Goal: Task Accomplishment & Management: Manage account settings

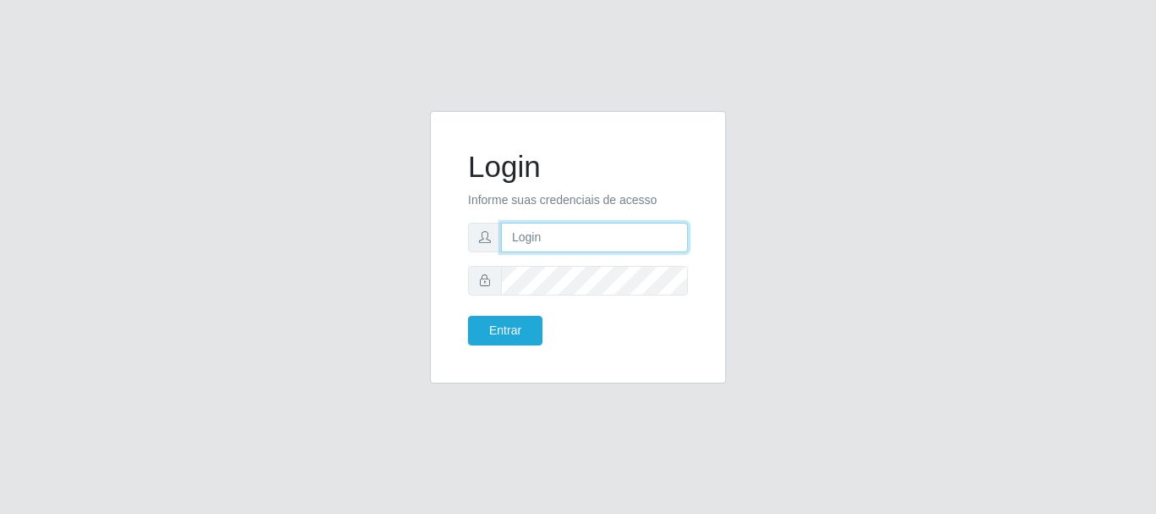
click at [597, 232] on input "text" at bounding box center [594, 238] width 187 height 30
type input "[EMAIL_ADDRESS][DOMAIN_NAME]"
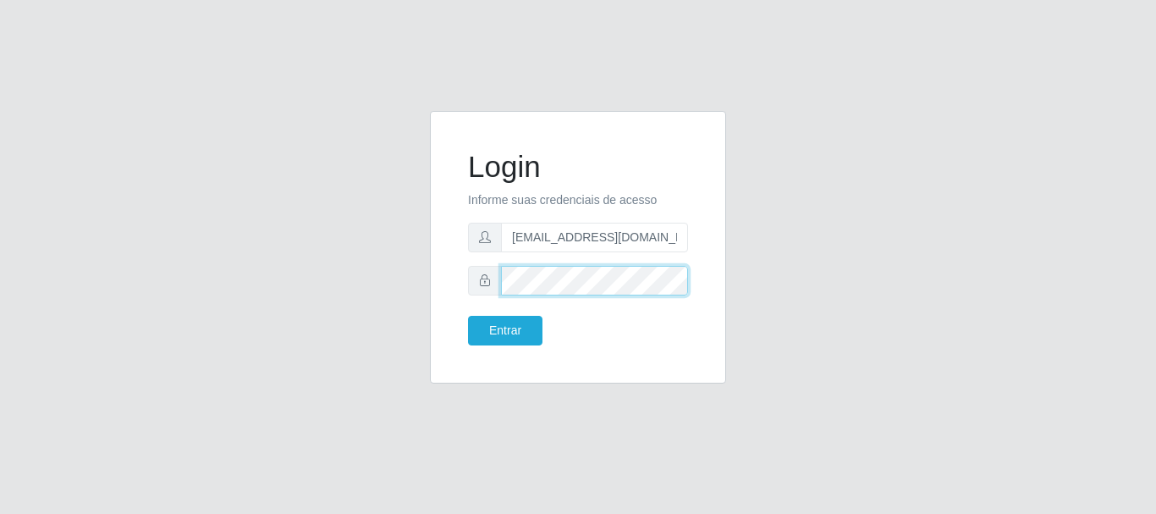
click at [468, 316] on button "Entrar" at bounding box center [505, 331] width 74 height 30
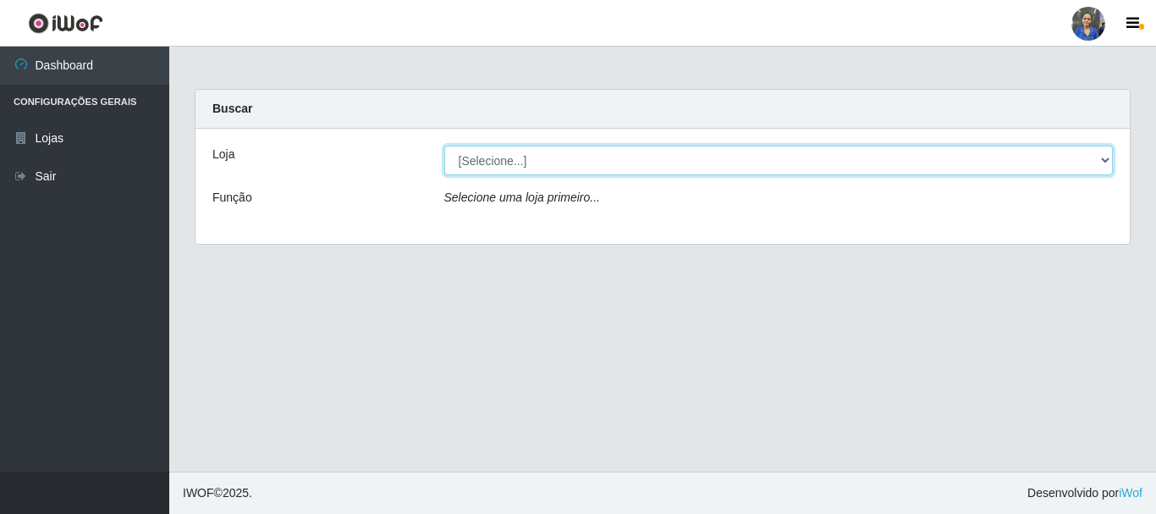
click at [710, 167] on select "[Selecione...] SuperFácil Atacado - Rodoviária" at bounding box center [779, 161] width 670 height 30
select select "400"
click at [444, 146] on select "[Selecione...] SuperFácil Atacado - Rodoviária" at bounding box center [779, 161] width 670 height 30
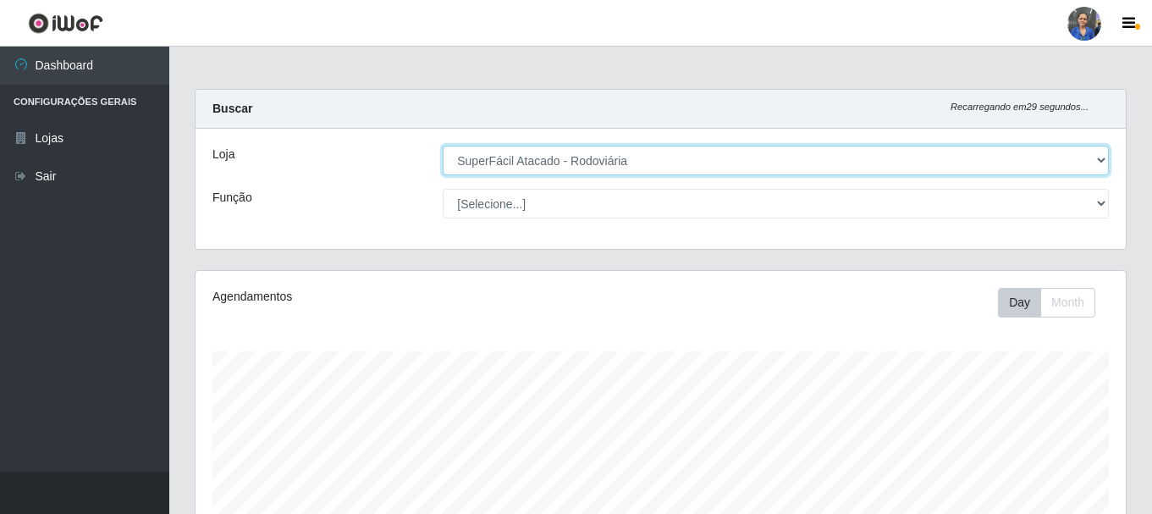
scroll to position [351, 930]
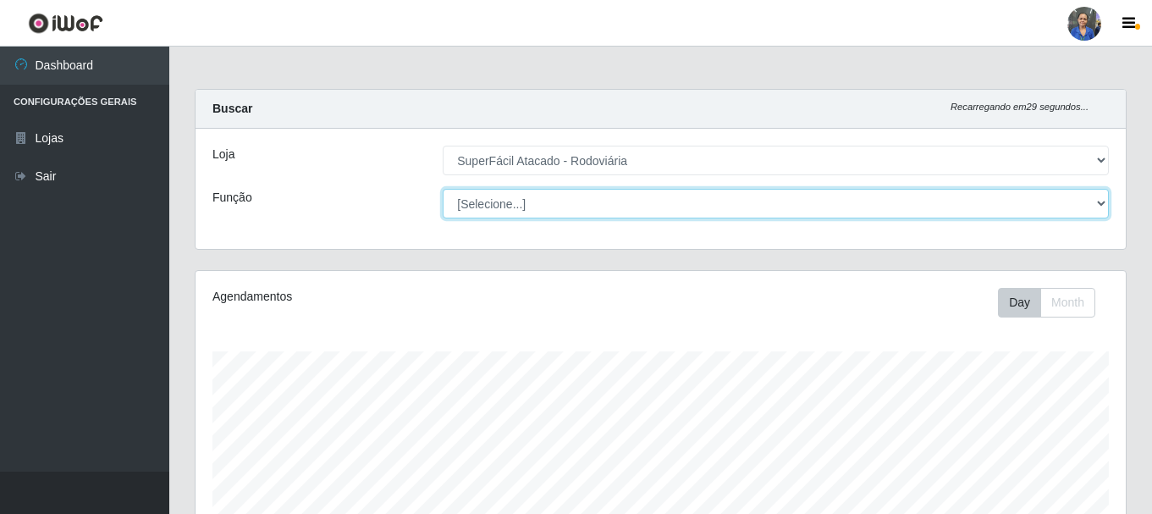
click at [547, 197] on select "[Selecione...] Balconista de Padaria Balconista de Padaria + Balconista de Pada…" at bounding box center [776, 204] width 666 height 30
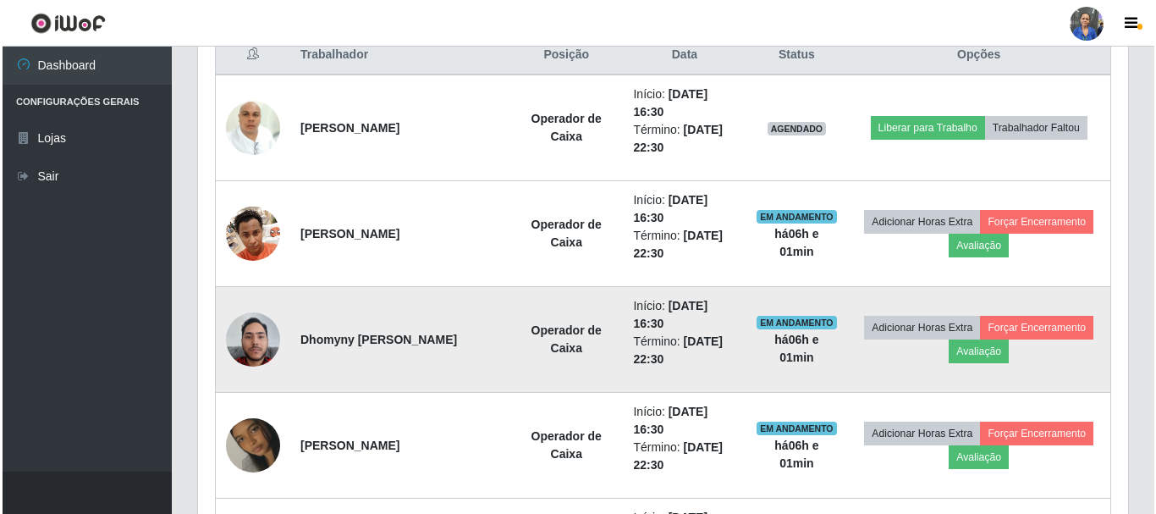
scroll to position [593, 0]
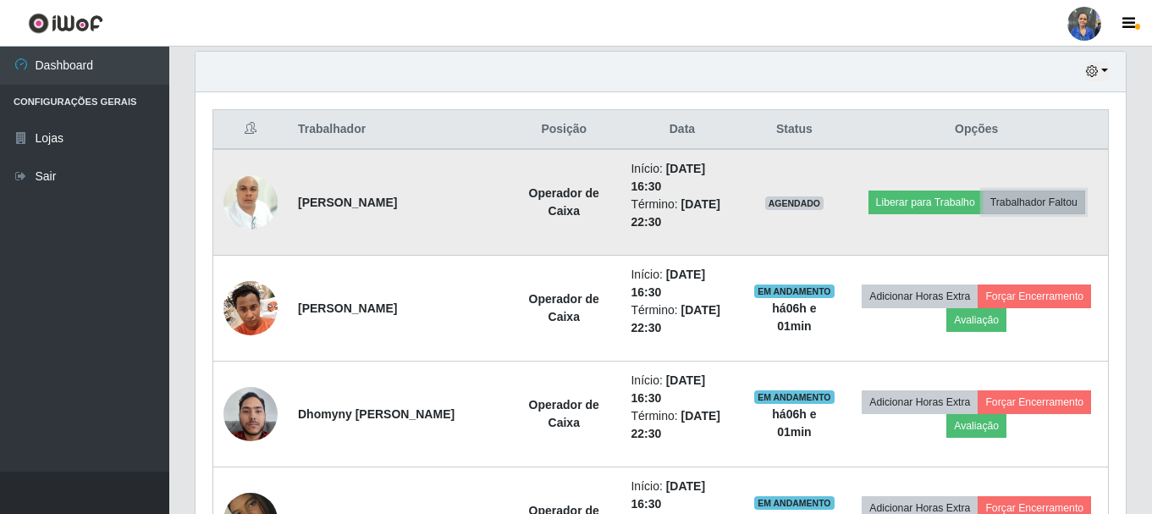
click at [1043, 201] on button "Trabalhador Faltou" at bounding box center [1034, 202] width 102 height 24
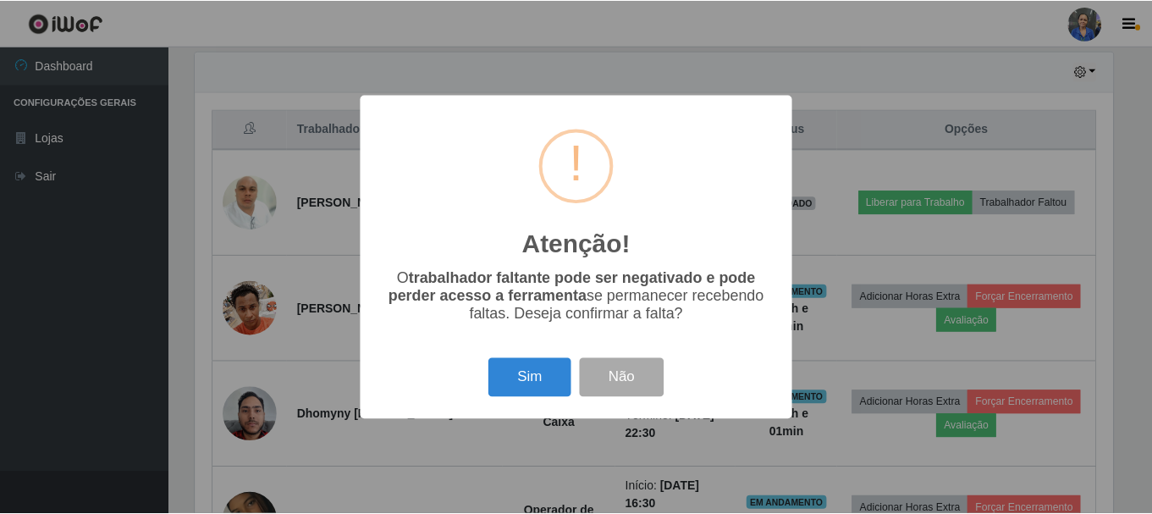
scroll to position [351, 922]
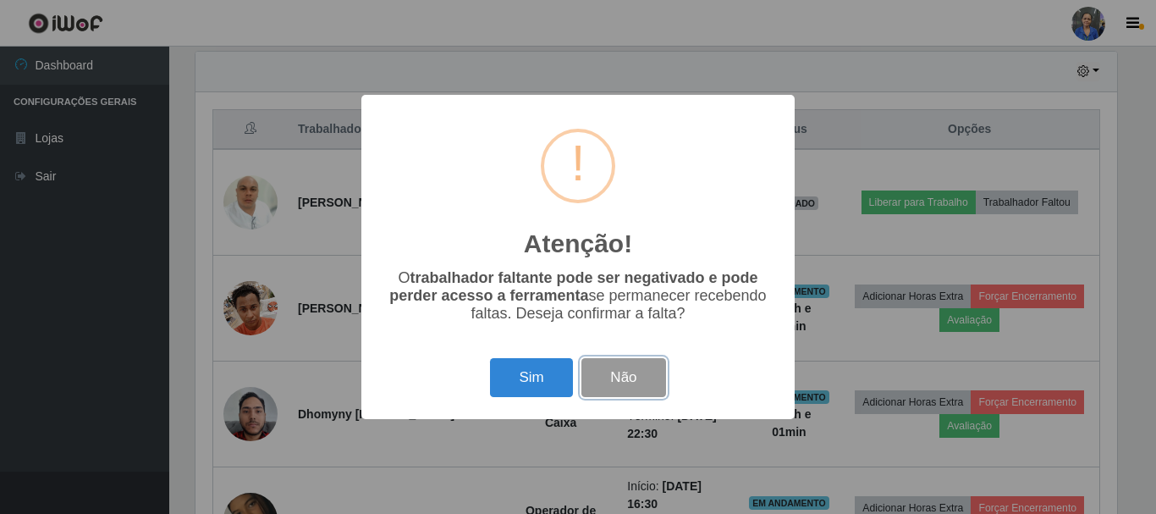
click at [654, 375] on button "Não" at bounding box center [624, 378] width 84 height 40
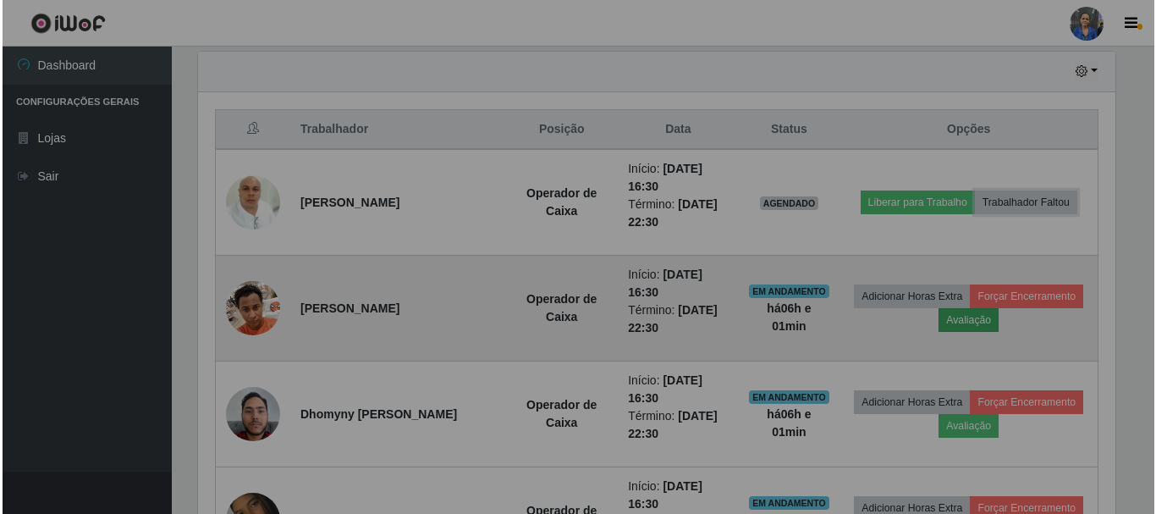
scroll to position [351, 930]
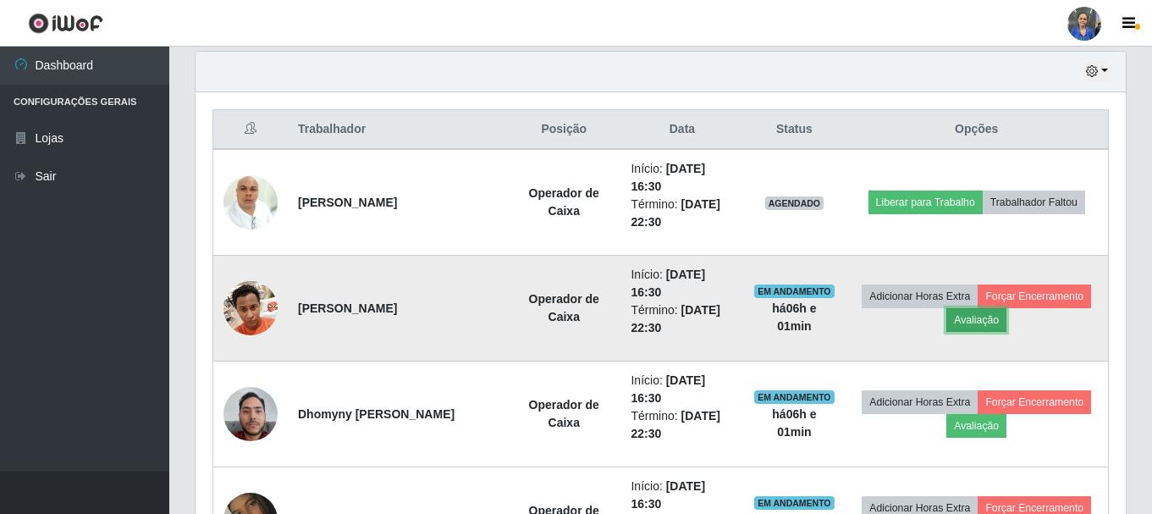
click at [986, 311] on button "Avaliação" at bounding box center [976, 320] width 60 height 24
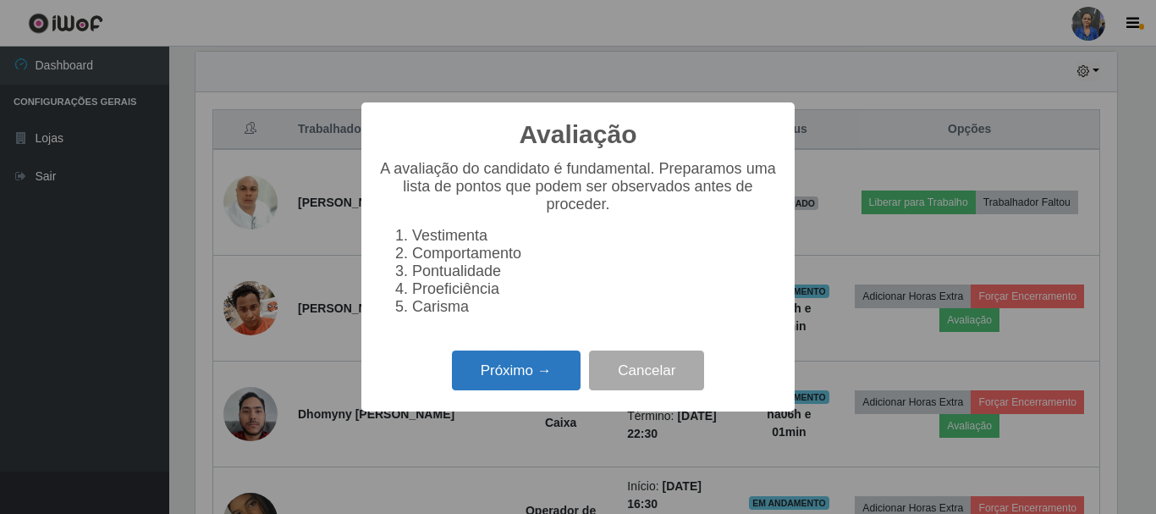
click at [502, 372] on button "Próximo →" at bounding box center [516, 370] width 129 height 40
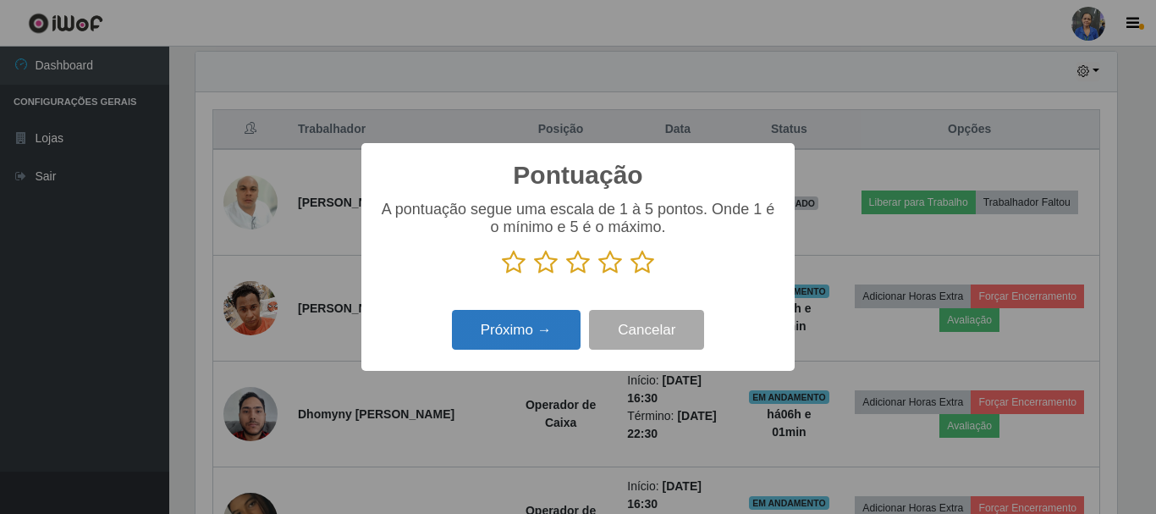
drag, startPoint x: 641, startPoint y: 266, endPoint x: 553, endPoint y: 312, distance: 99.6
click at [641, 265] on icon at bounding box center [643, 262] width 24 height 25
click at [631, 275] on input "radio" at bounding box center [631, 275] width 0 height 0
click at [498, 316] on button "Próximo →" at bounding box center [516, 330] width 129 height 40
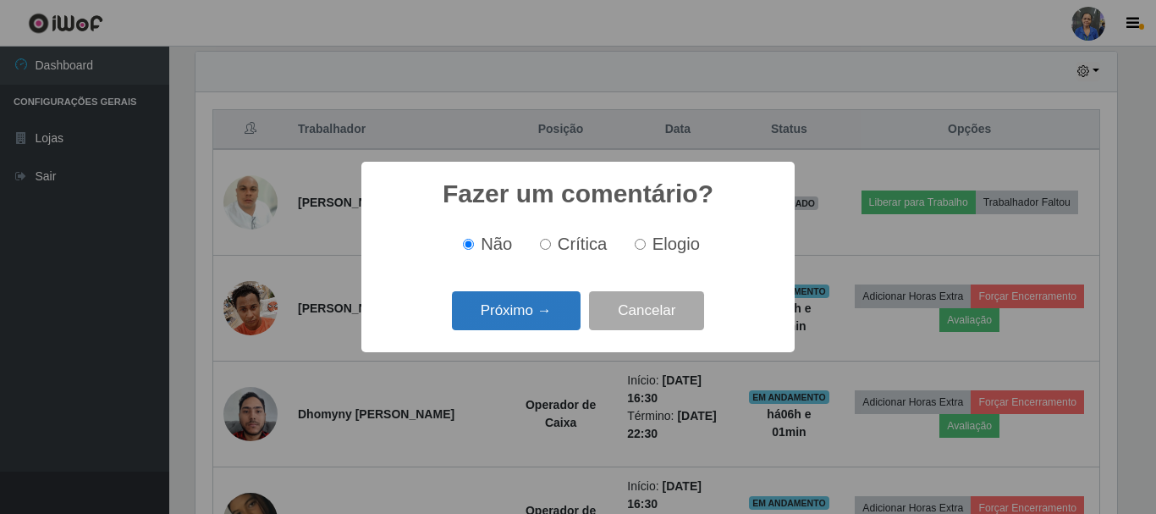
click at [511, 334] on div "Próximo → Cancelar" at bounding box center [578, 310] width 400 height 48
click at [519, 307] on button "Próximo →" at bounding box center [516, 311] width 129 height 40
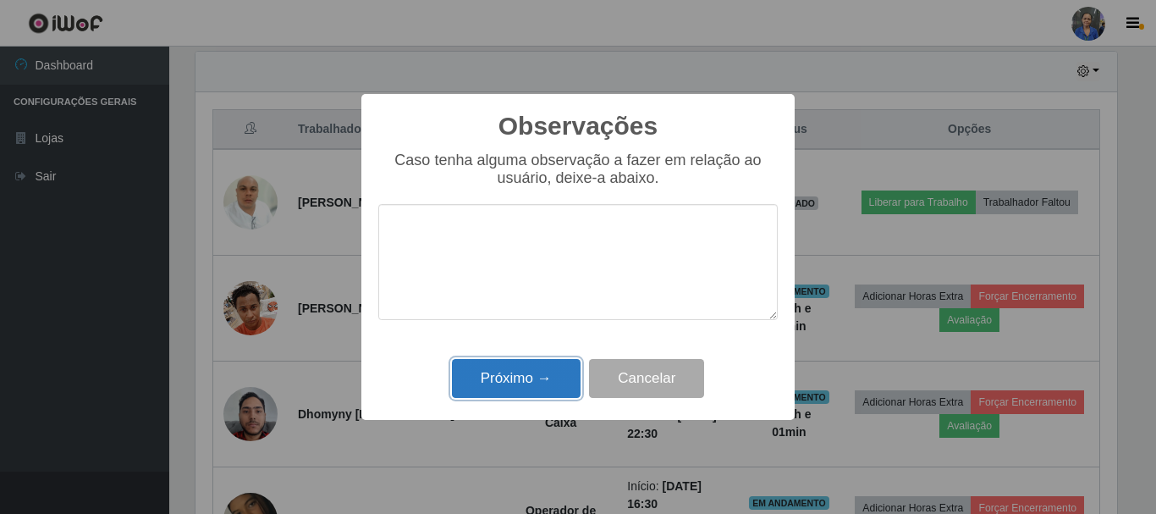
click at [514, 375] on button "Próximo →" at bounding box center [516, 379] width 129 height 40
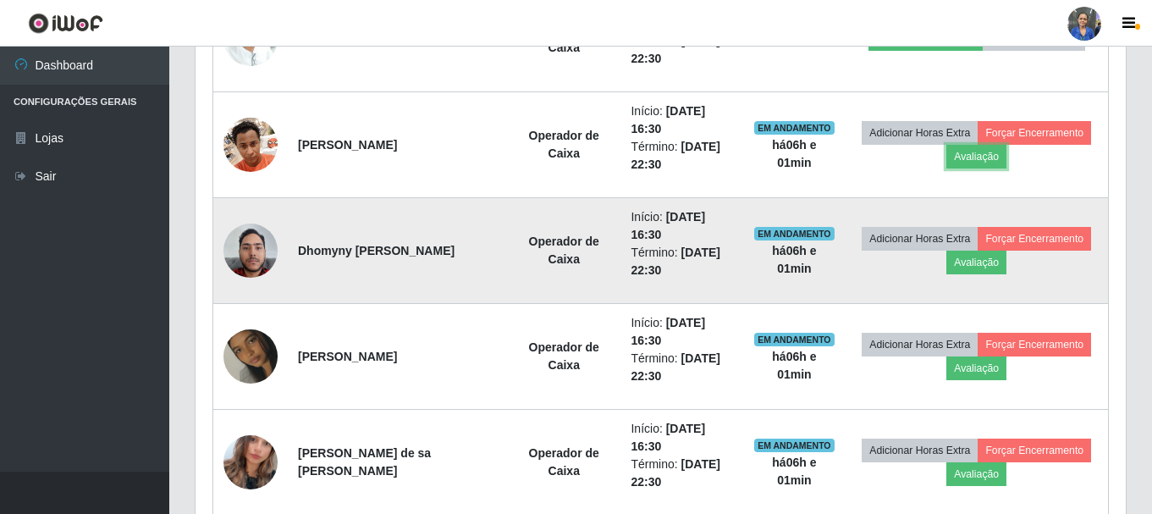
scroll to position [762, 0]
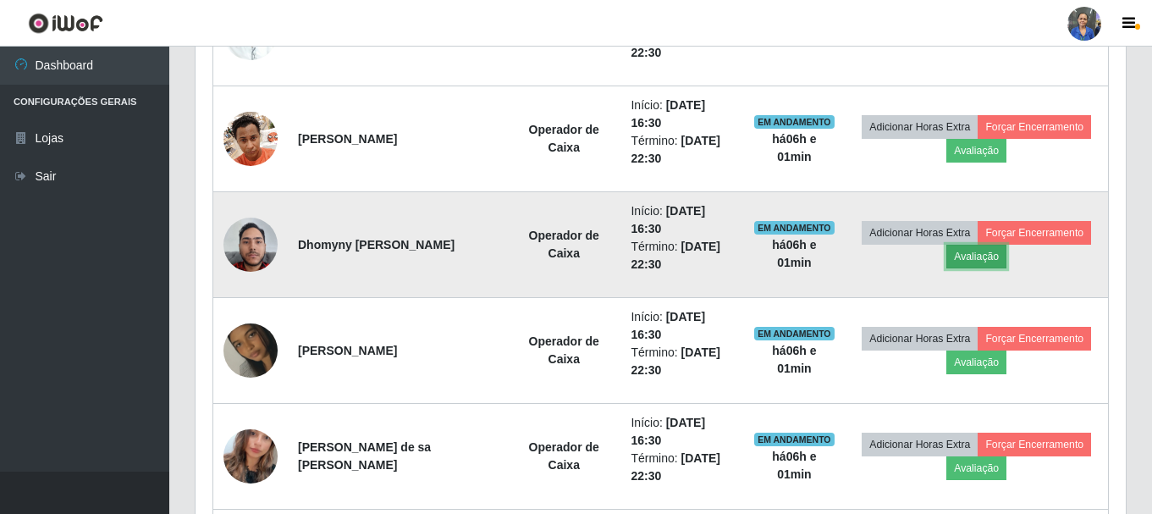
click at [989, 260] on button "Avaliação" at bounding box center [976, 257] width 60 height 24
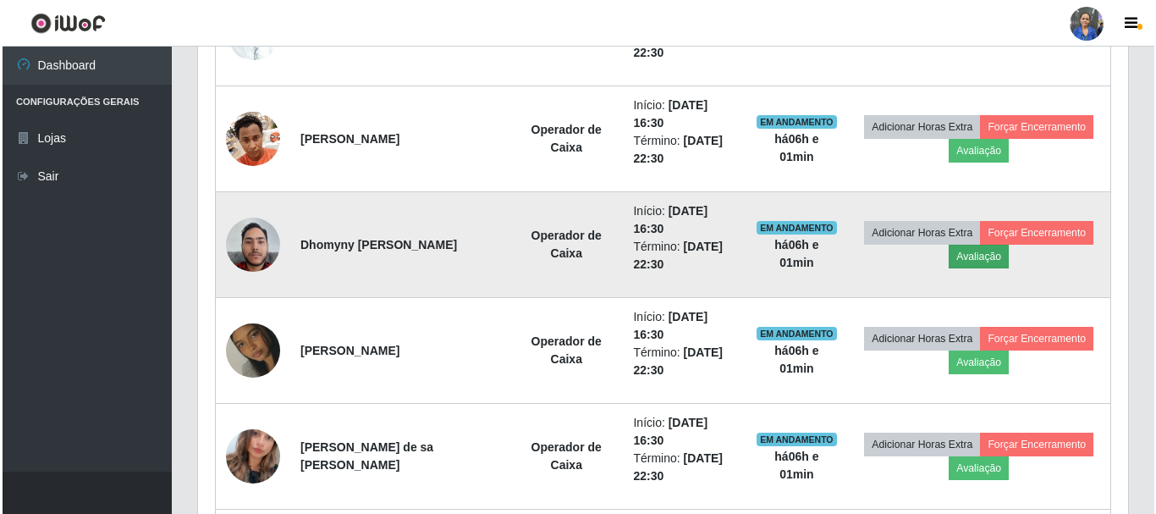
scroll to position [351, 922]
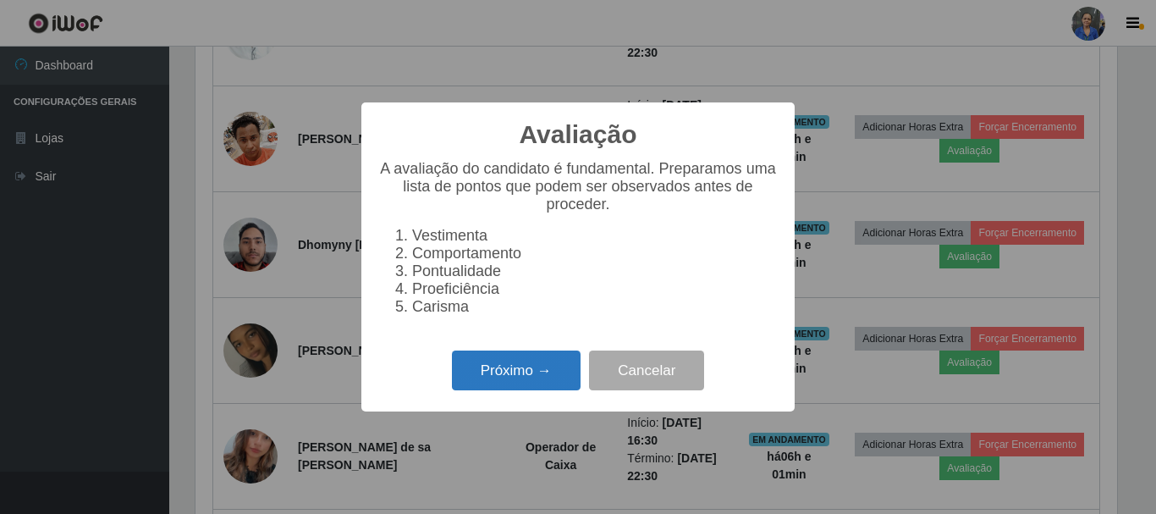
click at [526, 386] on button "Próximo →" at bounding box center [516, 370] width 129 height 40
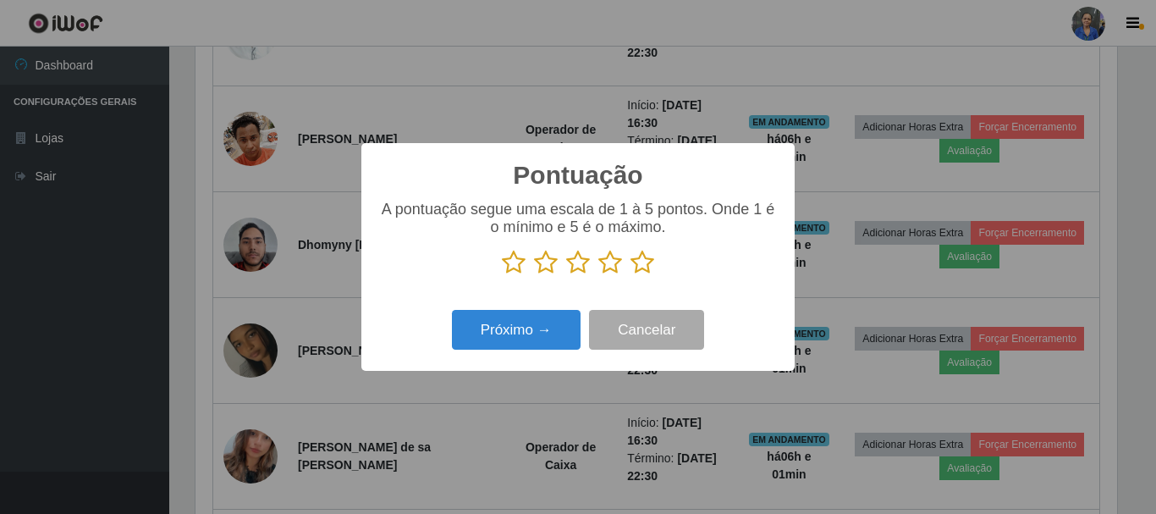
scroll to position [846234, 845664]
click at [636, 265] on icon at bounding box center [643, 262] width 24 height 25
click at [631, 275] on input "radio" at bounding box center [631, 275] width 0 height 0
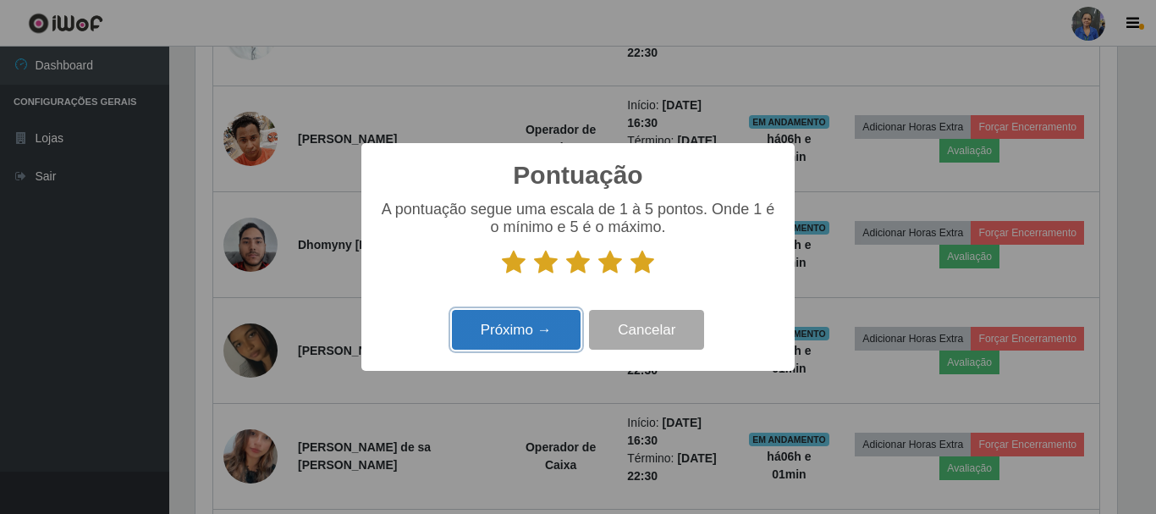
click at [460, 350] on button "Próximo →" at bounding box center [516, 330] width 129 height 40
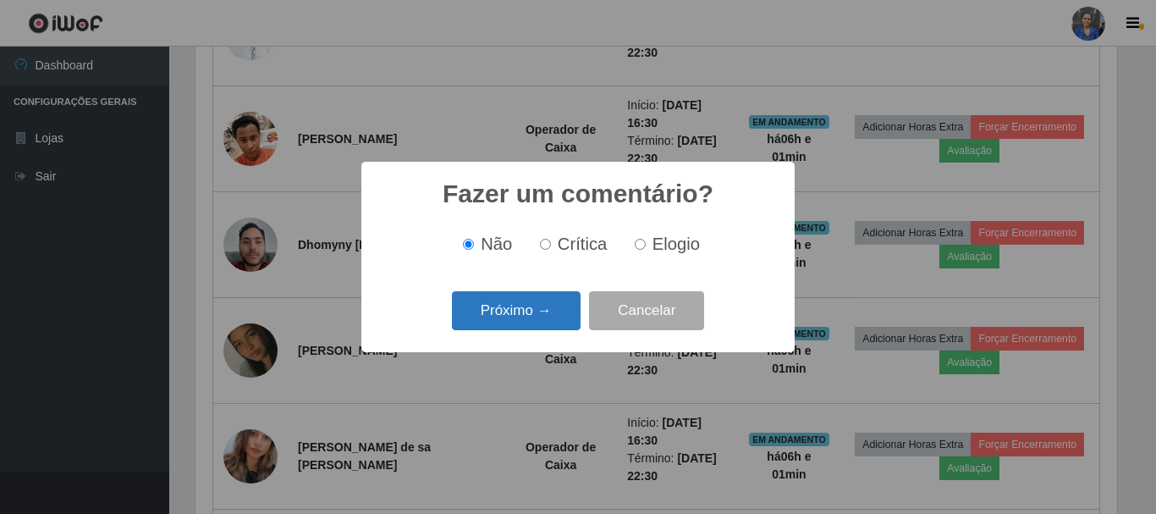
click at [517, 306] on button "Próximo →" at bounding box center [516, 311] width 129 height 40
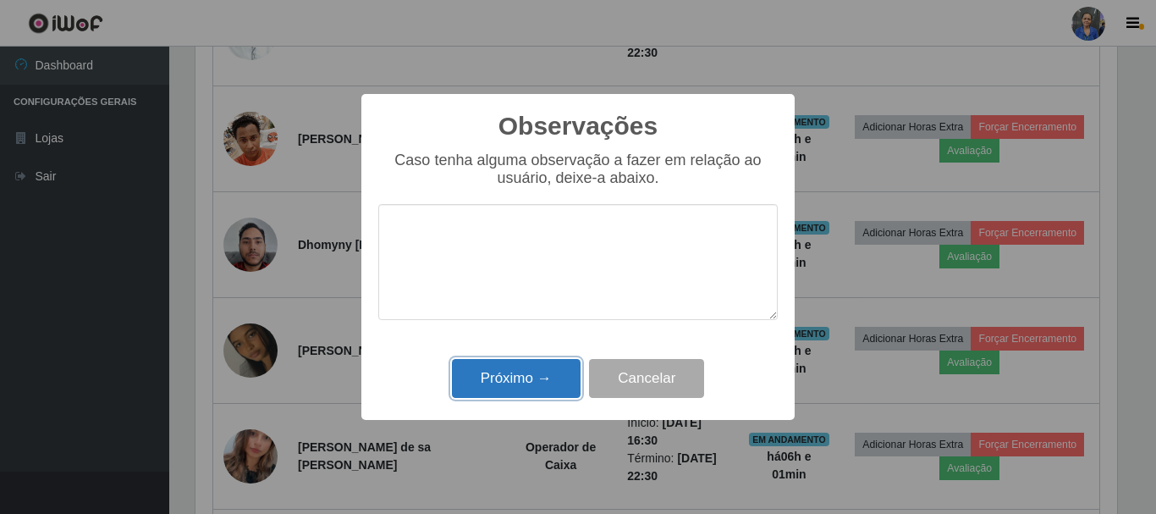
click at [505, 379] on button "Próximo →" at bounding box center [516, 379] width 129 height 40
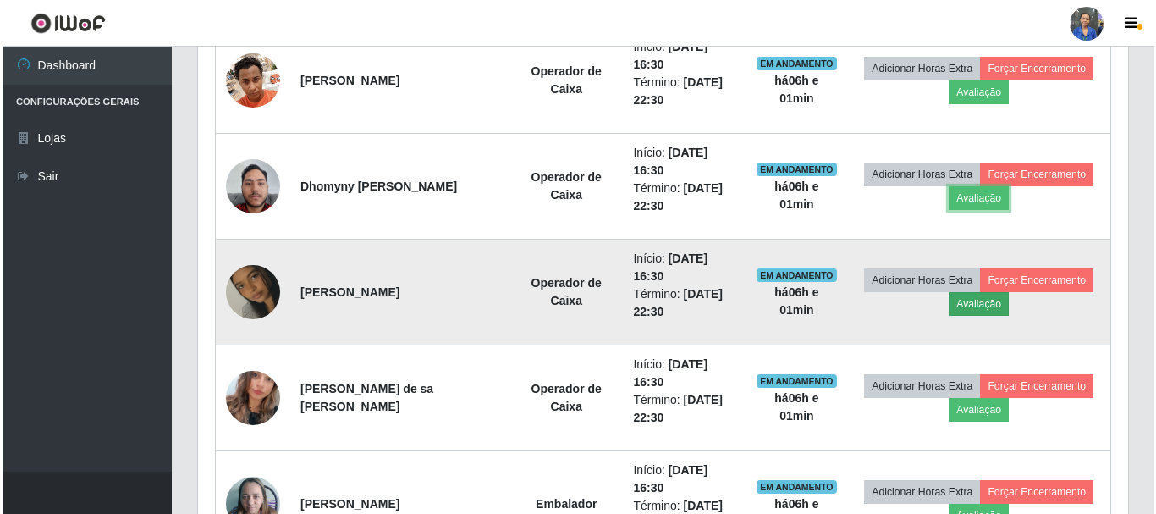
scroll to position [847, 0]
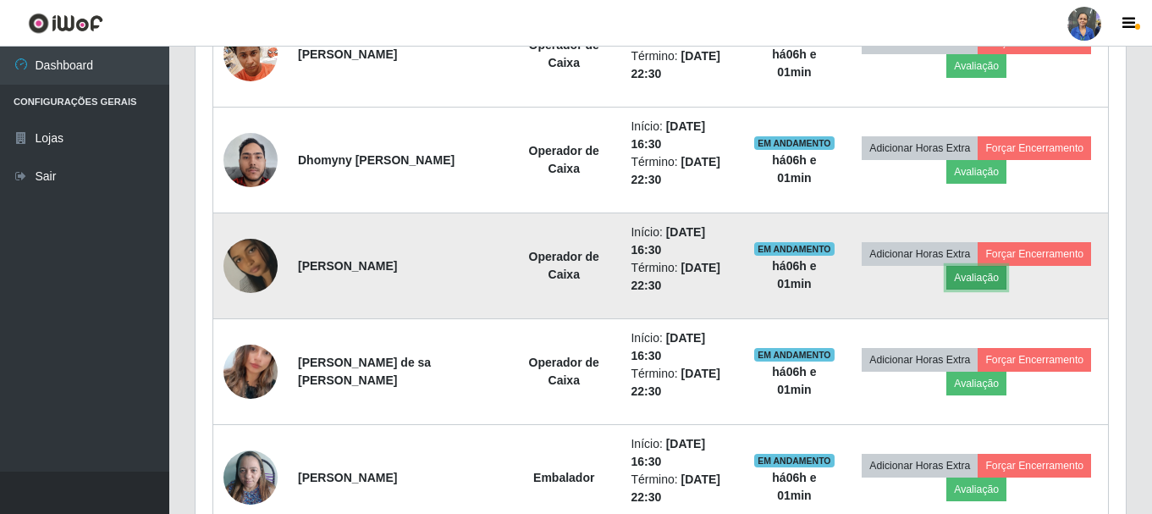
click at [959, 286] on button "Avaliação" at bounding box center [976, 278] width 60 height 24
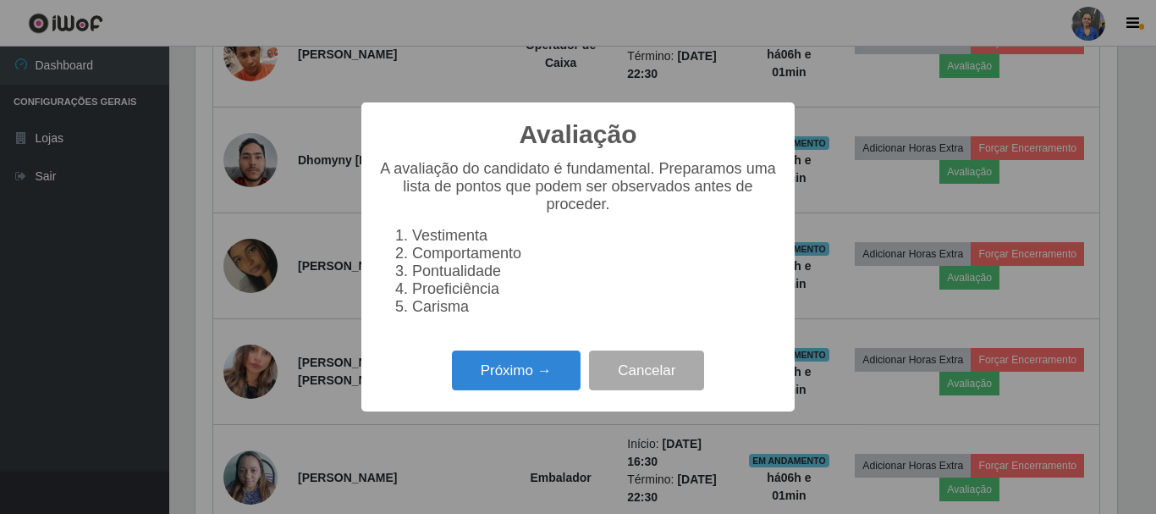
scroll to position [351, 922]
click at [499, 374] on button "Próximo →" at bounding box center [516, 370] width 129 height 40
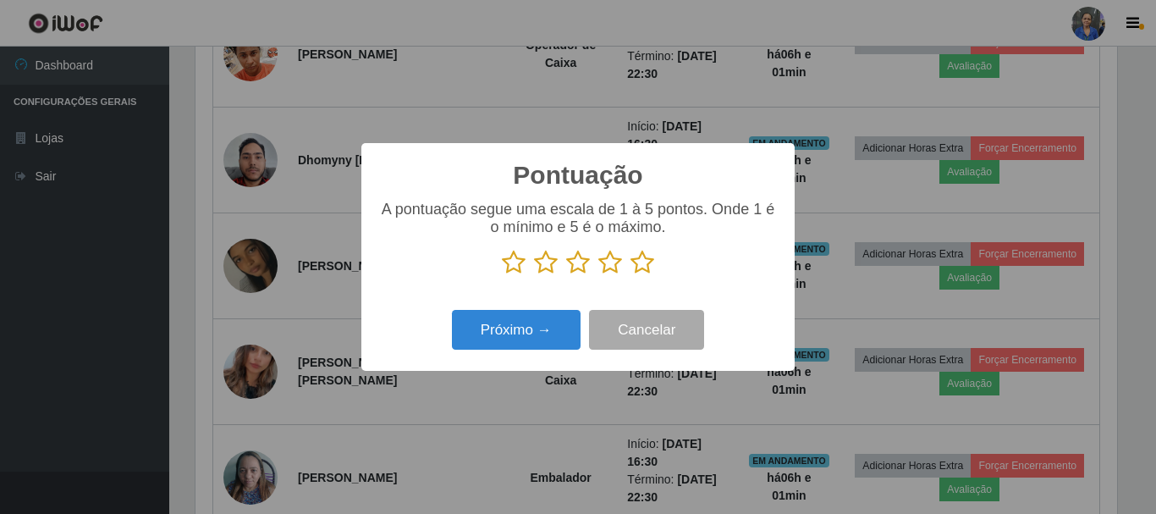
click at [639, 265] on icon at bounding box center [643, 262] width 24 height 25
click at [631, 275] on input "radio" at bounding box center [631, 275] width 0 height 0
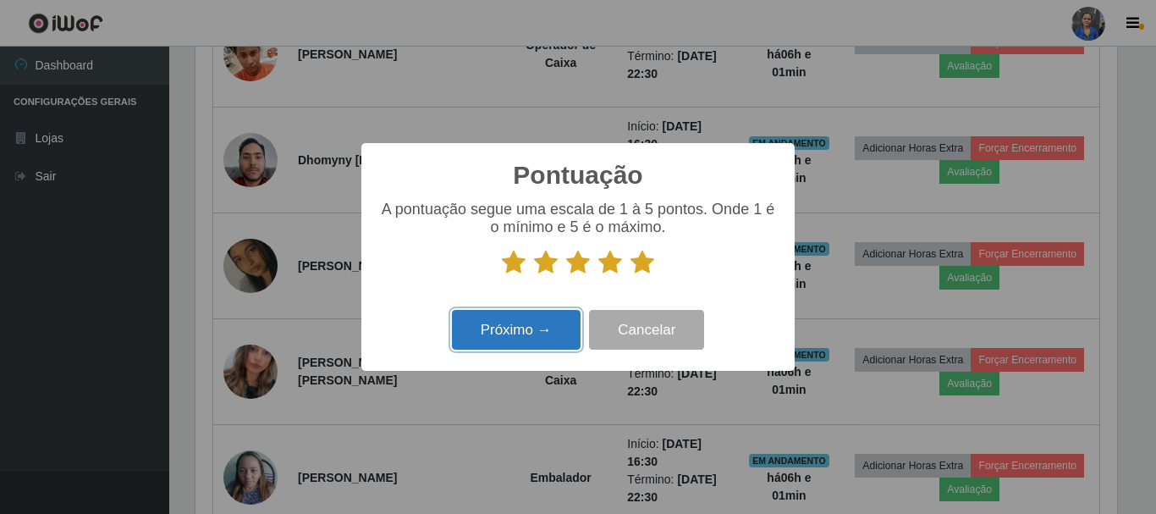
click at [544, 347] on button "Próximo →" at bounding box center [516, 330] width 129 height 40
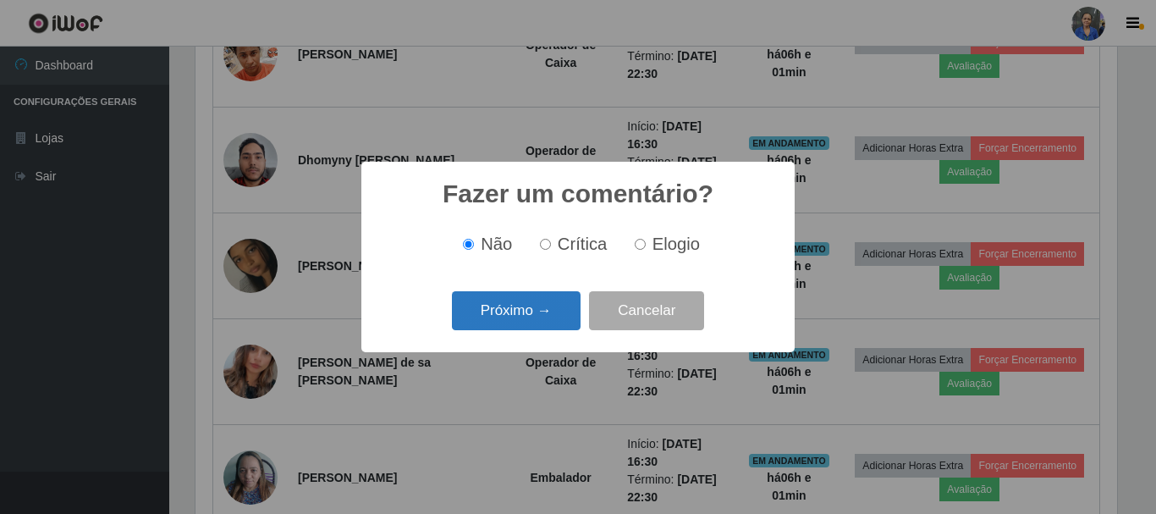
click at [544, 309] on button "Próximo →" at bounding box center [516, 311] width 129 height 40
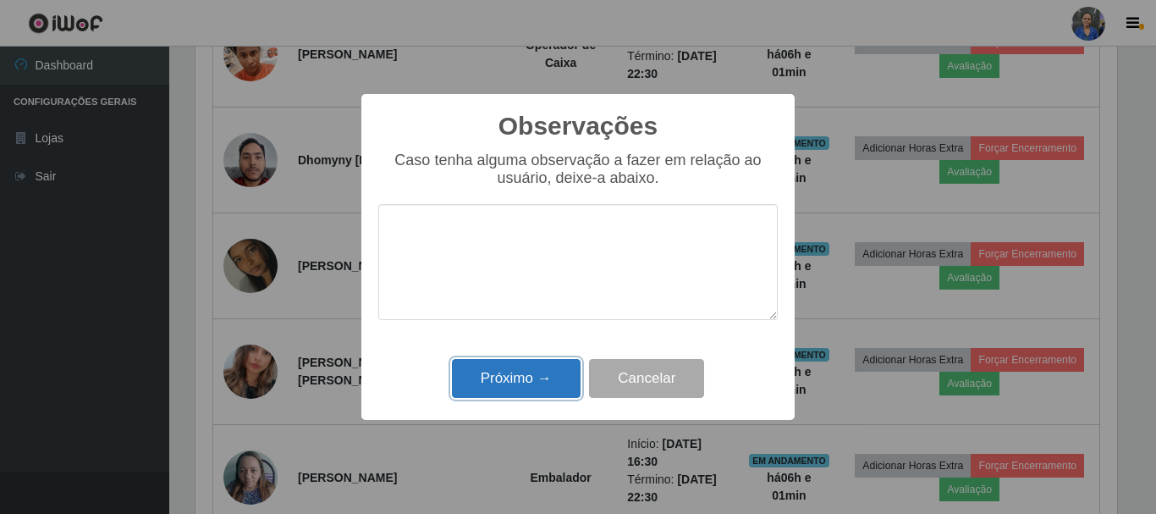
click at [534, 378] on button "Próximo →" at bounding box center [516, 379] width 129 height 40
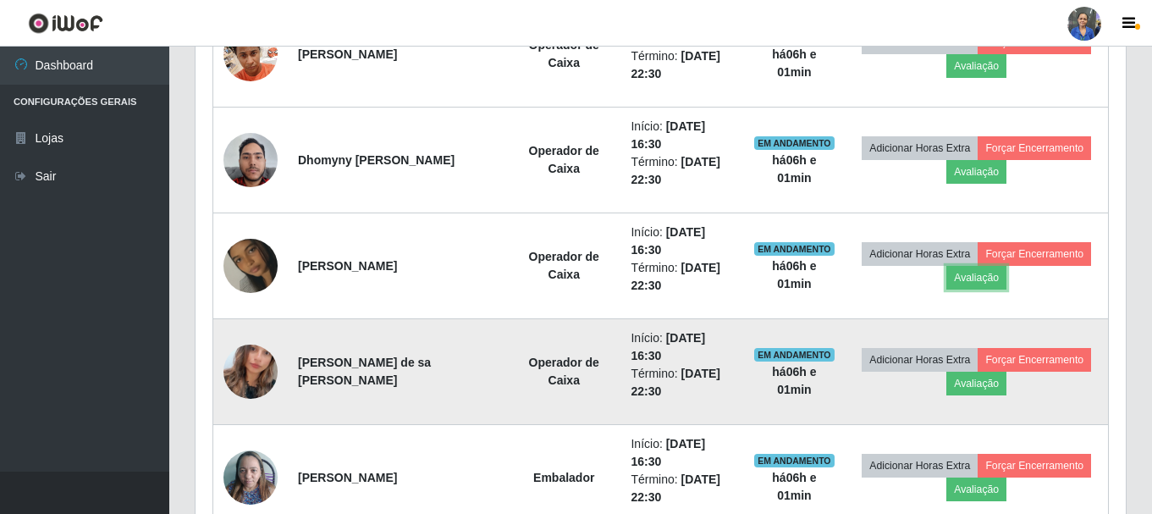
scroll to position [351, 930]
drag, startPoint x: 936, startPoint y: 391, endPoint x: 963, endPoint y: 387, distance: 26.6
click at [937, 391] on td "Adicionar Horas Extra Forçar Encerramento Avaliação" at bounding box center [976, 372] width 263 height 106
click at [968, 380] on button "Avaliação" at bounding box center [976, 384] width 60 height 24
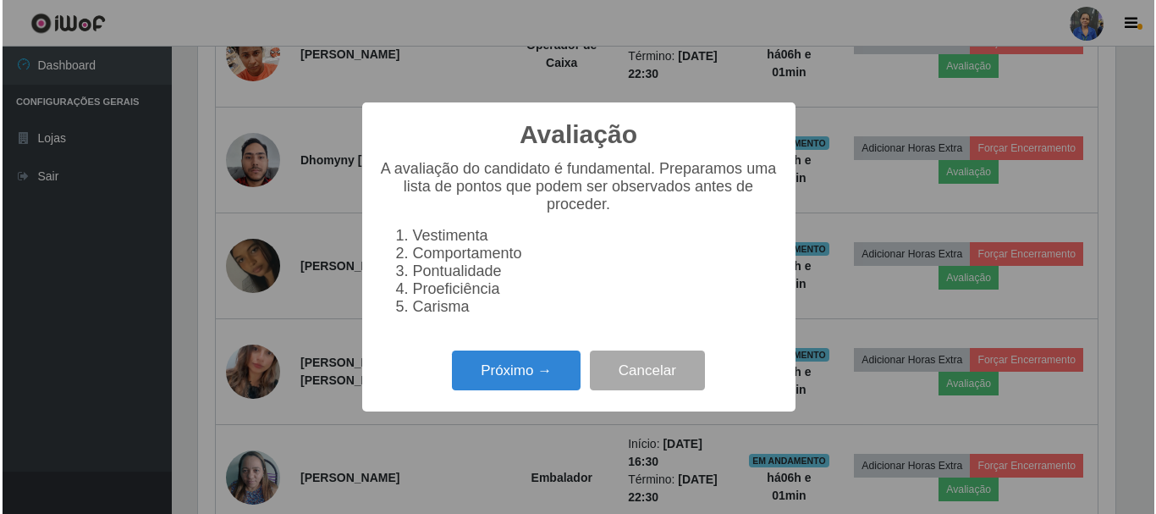
scroll to position [351, 922]
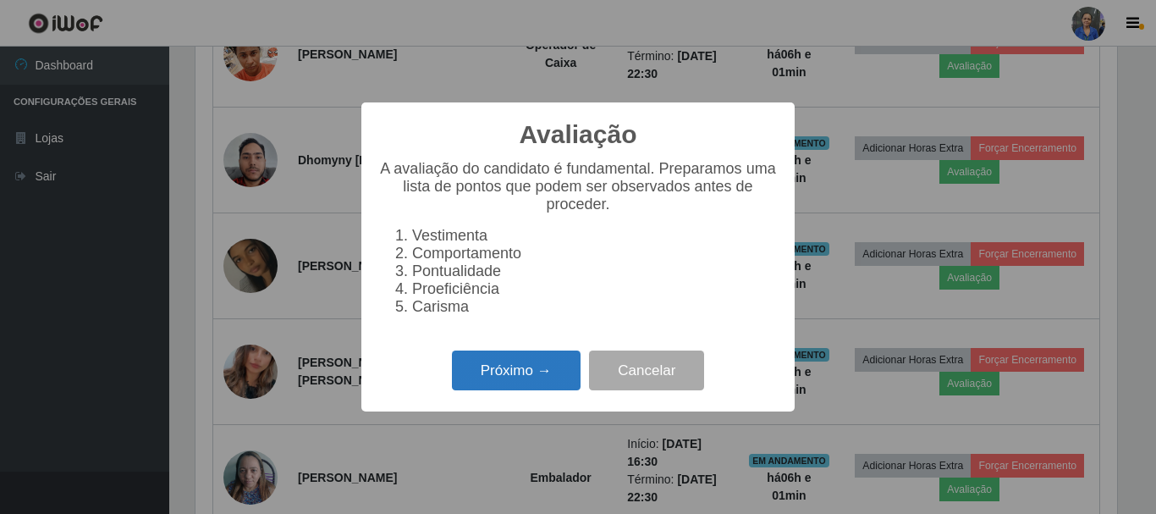
click at [473, 390] on button "Próximo →" at bounding box center [516, 370] width 129 height 40
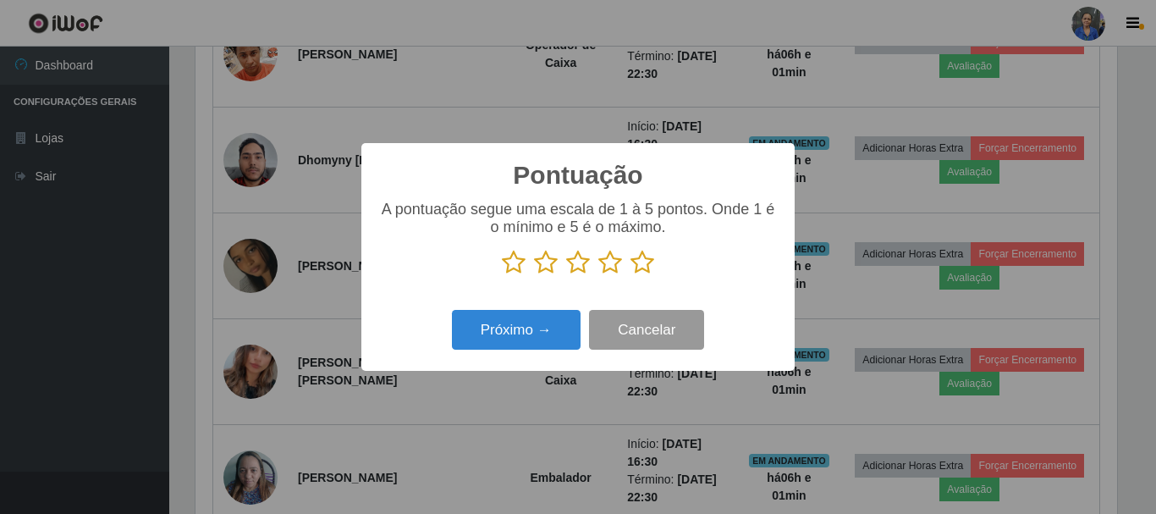
scroll to position [846234, 845664]
click at [640, 265] on icon at bounding box center [643, 262] width 24 height 25
click at [631, 275] on input "radio" at bounding box center [631, 275] width 0 height 0
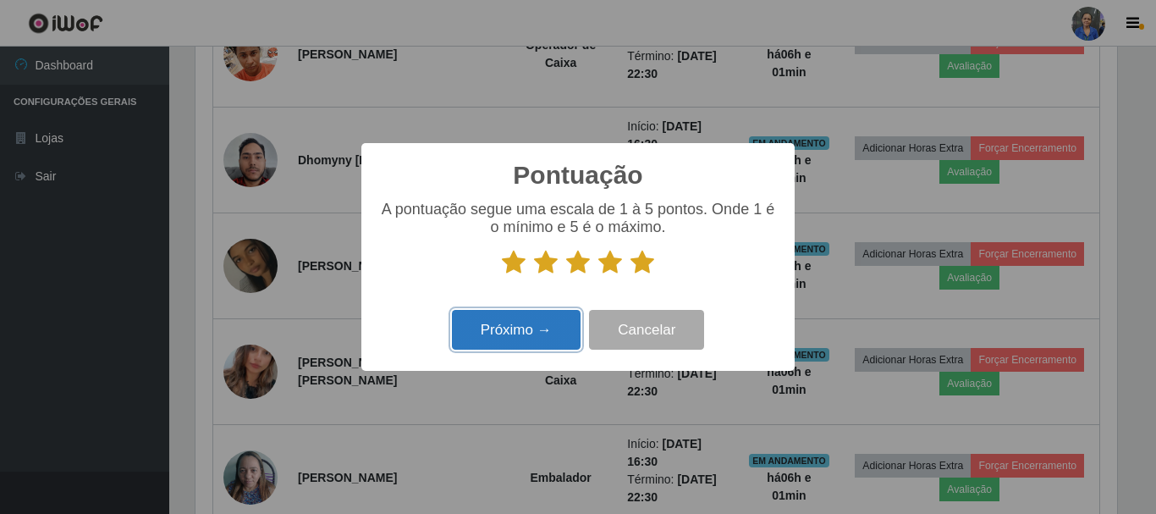
click at [538, 318] on button "Próximo →" at bounding box center [516, 330] width 129 height 40
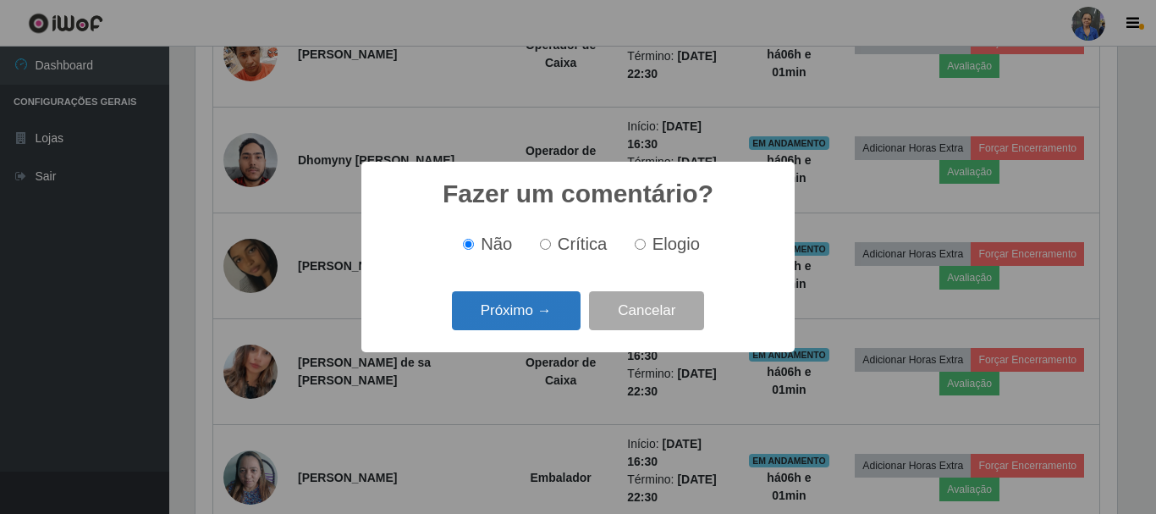
click at [537, 317] on button "Próximo →" at bounding box center [516, 311] width 129 height 40
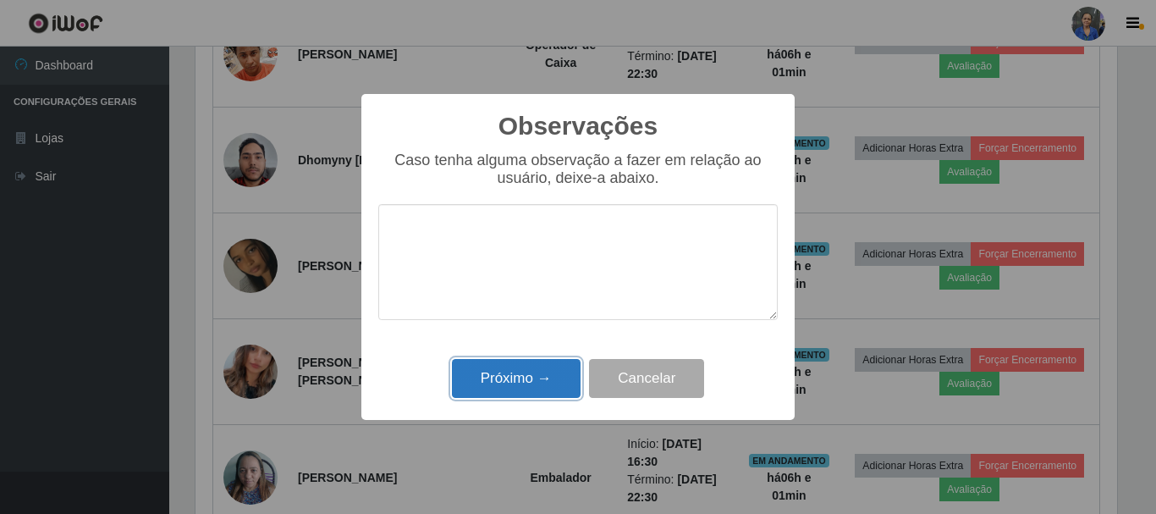
click at [528, 373] on button "Próximo →" at bounding box center [516, 379] width 129 height 40
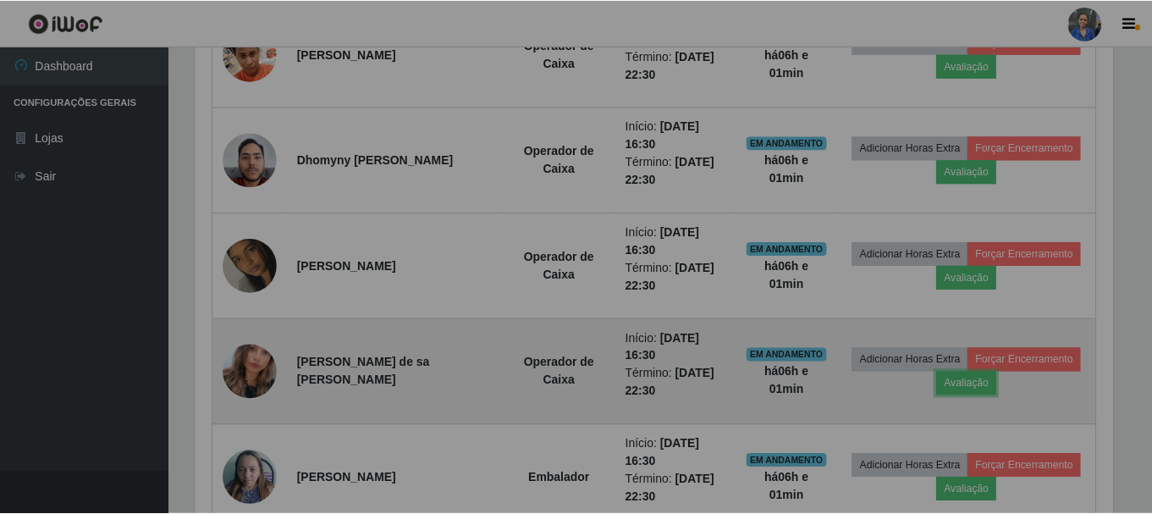
scroll to position [0, 0]
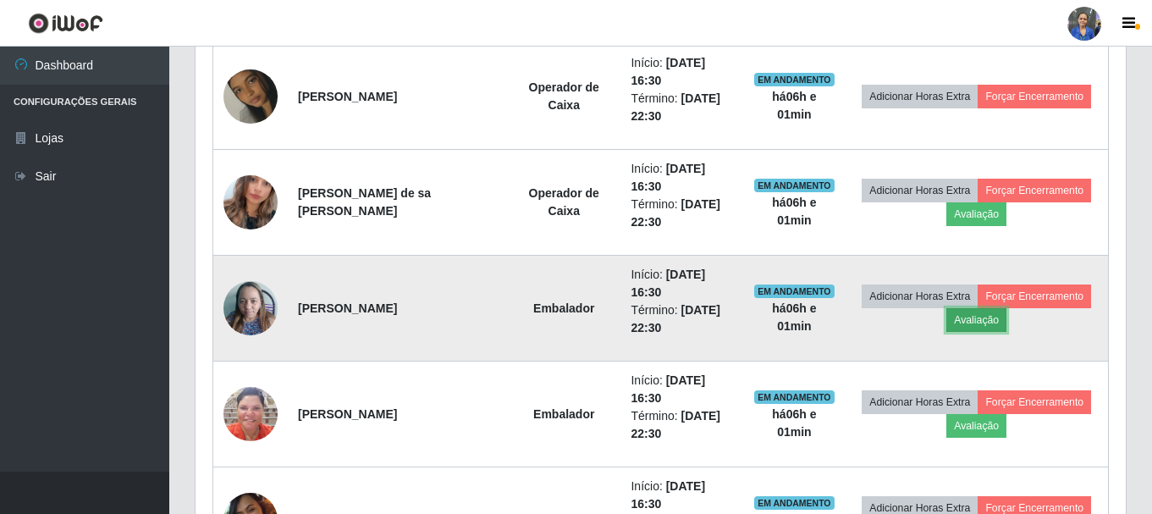
click at [957, 322] on button "Avaliação" at bounding box center [976, 320] width 60 height 24
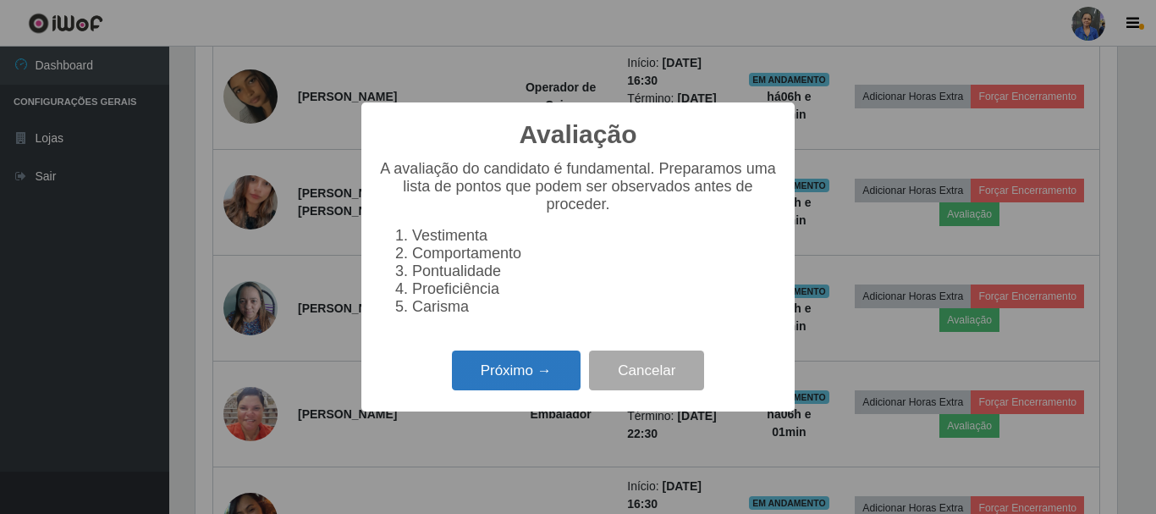
click at [509, 381] on button "Próximo →" at bounding box center [516, 370] width 129 height 40
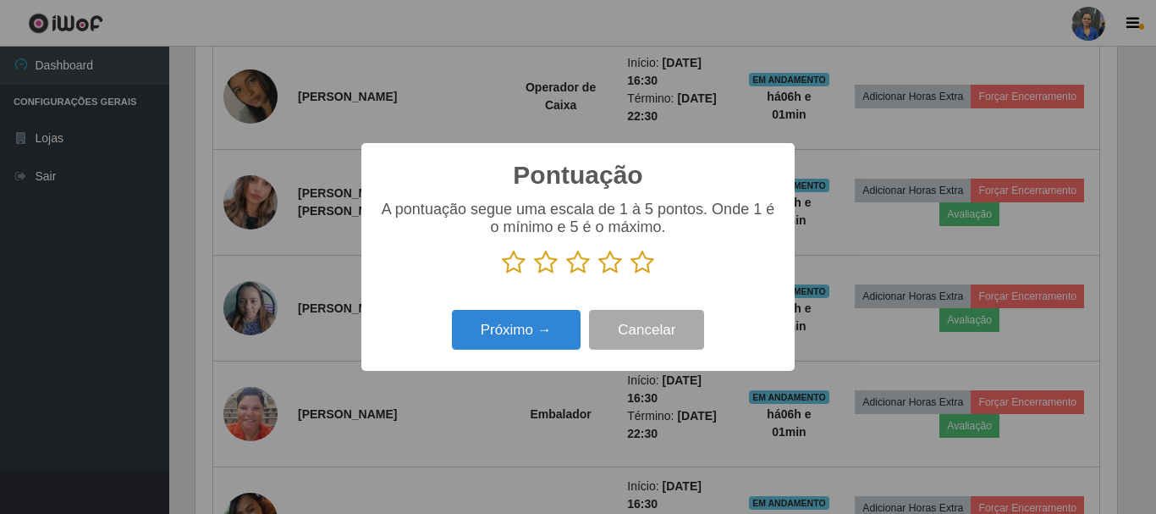
click at [644, 257] on icon at bounding box center [643, 262] width 24 height 25
click at [631, 275] on input "radio" at bounding box center [631, 275] width 0 height 0
click at [533, 312] on div "Próximo → Cancelar" at bounding box center [578, 330] width 400 height 48
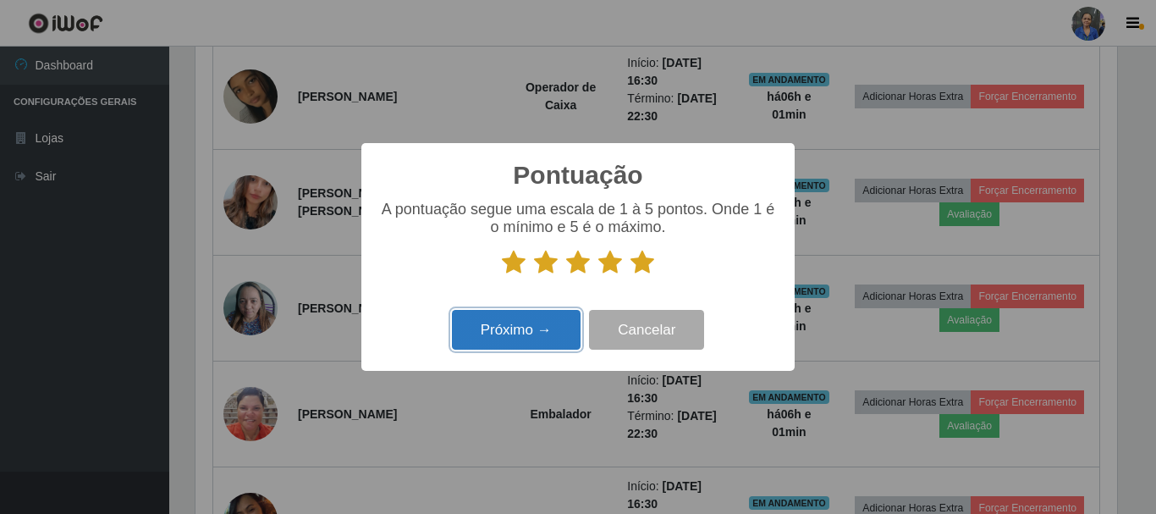
click at [540, 327] on button "Próximo →" at bounding box center [516, 330] width 129 height 40
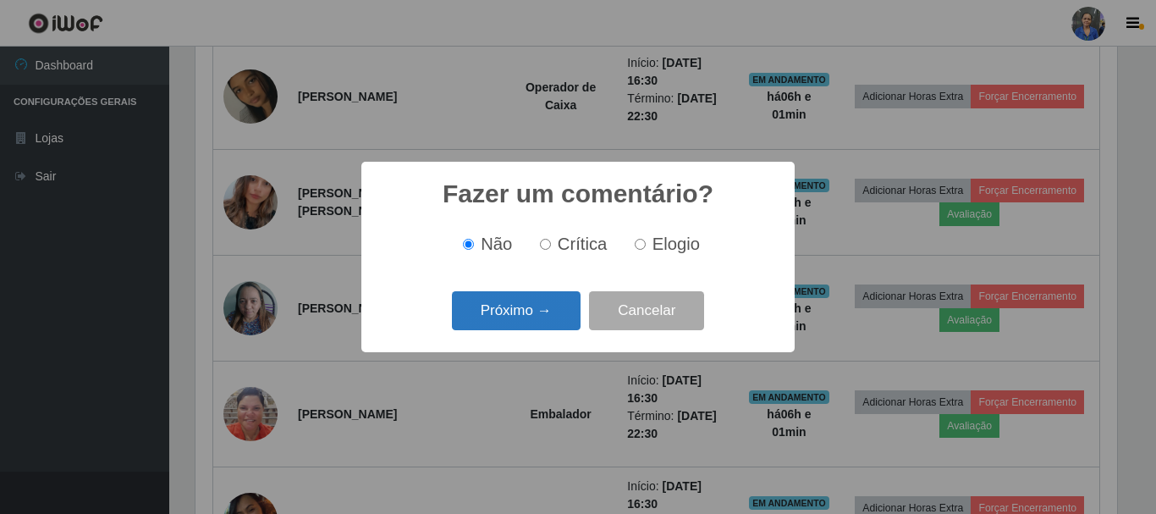
click at [526, 305] on button "Próximo →" at bounding box center [516, 311] width 129 height 40
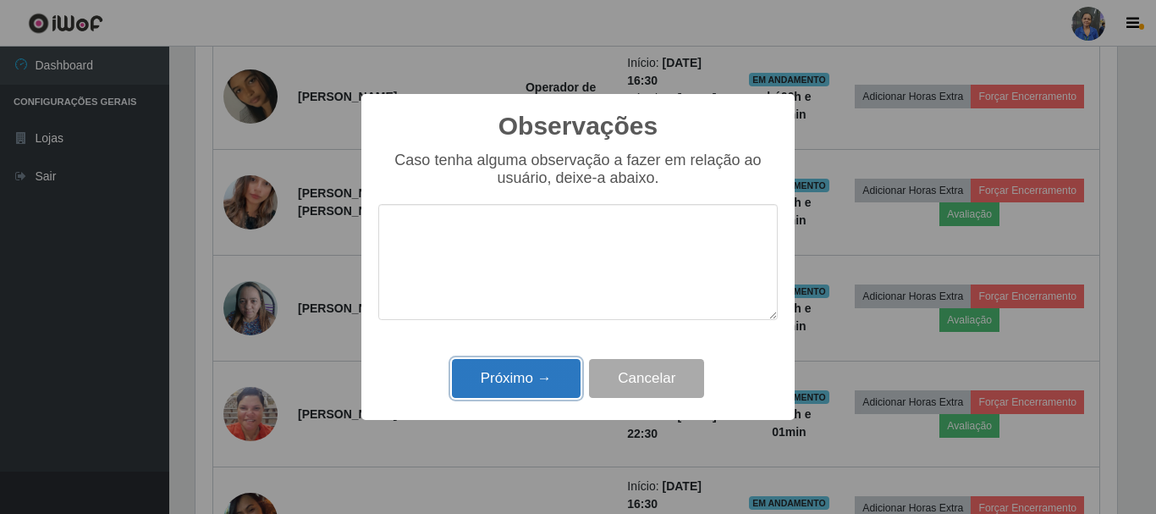
click at [510, 380] on button "Próximo →" at bounding box center [516, 379] width 129 height 40
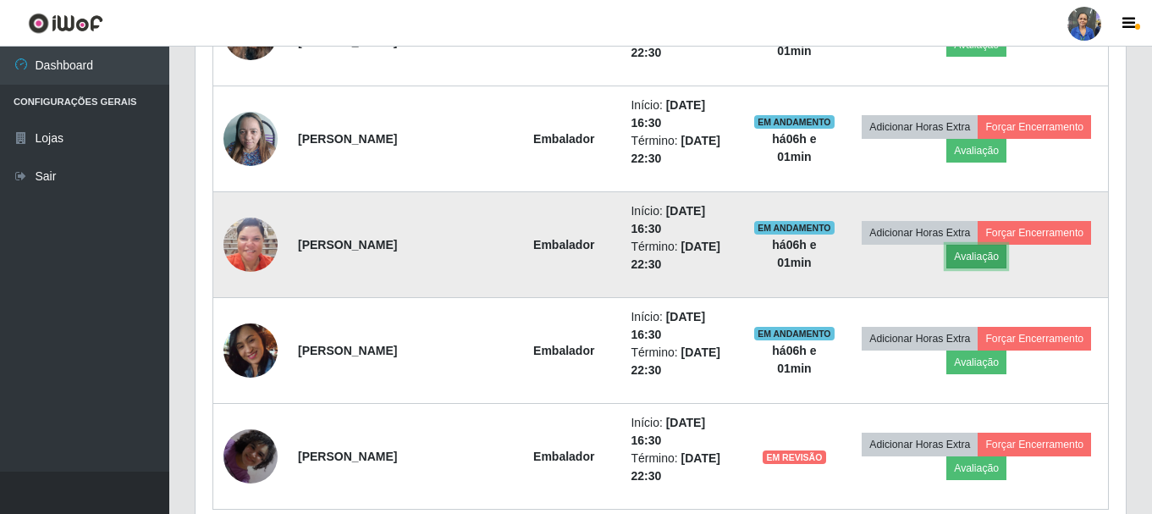
click at [949, 263] on button "Avaliação" at bounding box center [976, 257] width 60 height 24
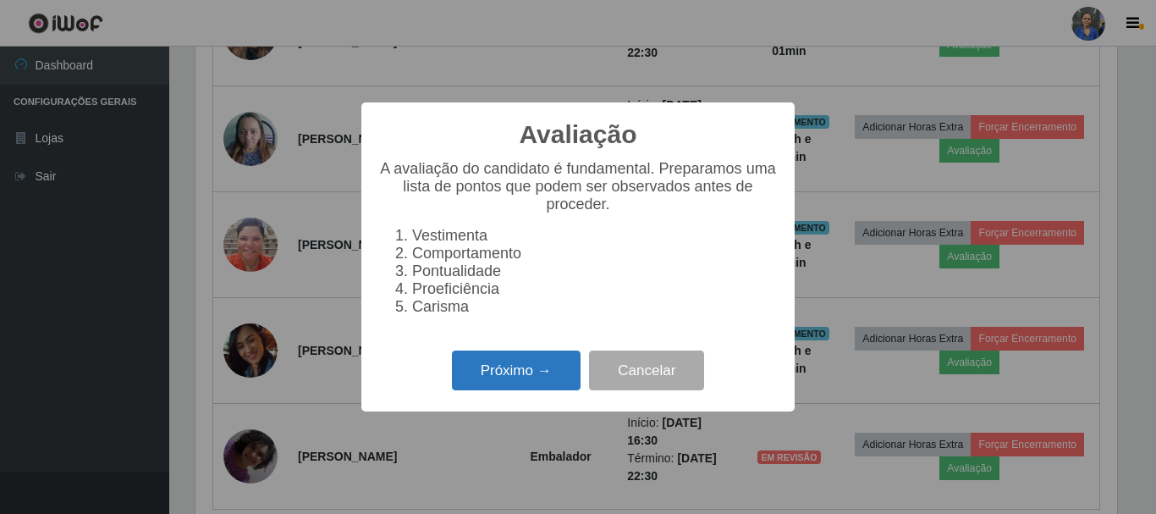
click at [556, 374] on button "Próximo →" at bounding box center [516, 370] width 129 height 40
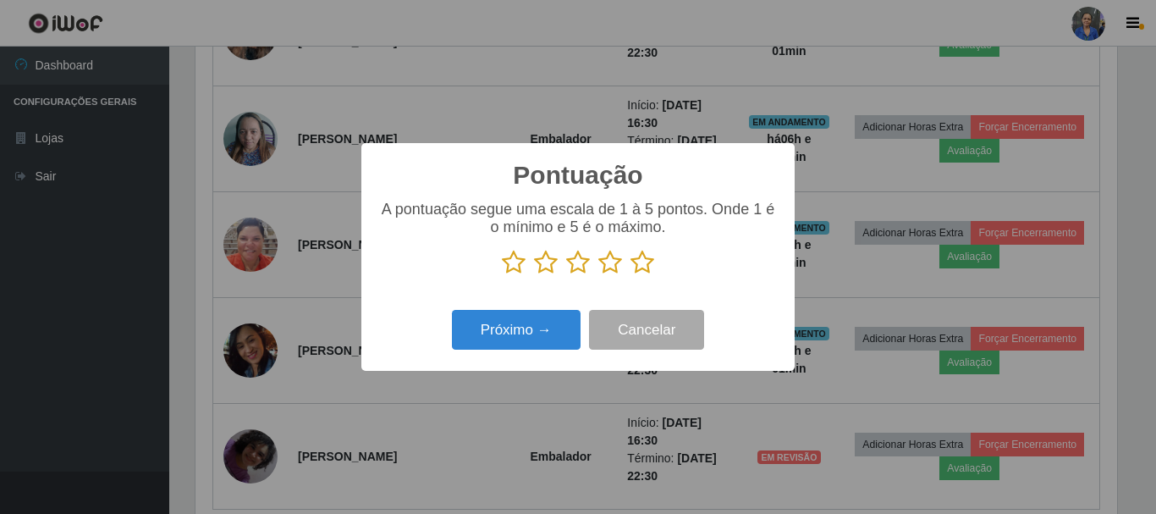
click at [648, 261] on icon at bounding box center [643, 262] width 24 height 25
click at [631, 275] on input "radio" at bounding box center [631, 275] width 0 height 0
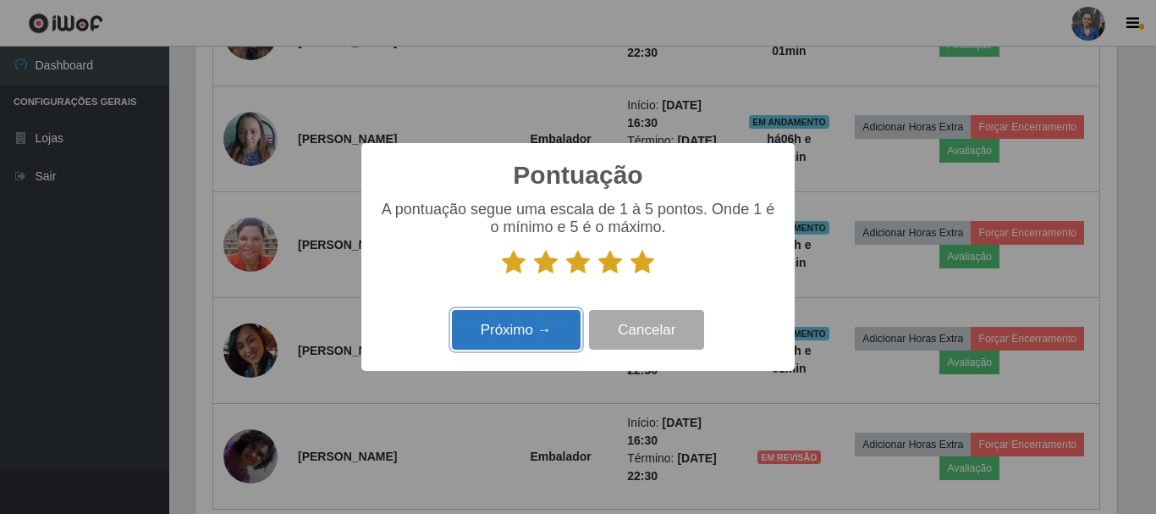
click at [540, 330] on button "Próximo →" at bounding box center [516, 330] width 129 height 40
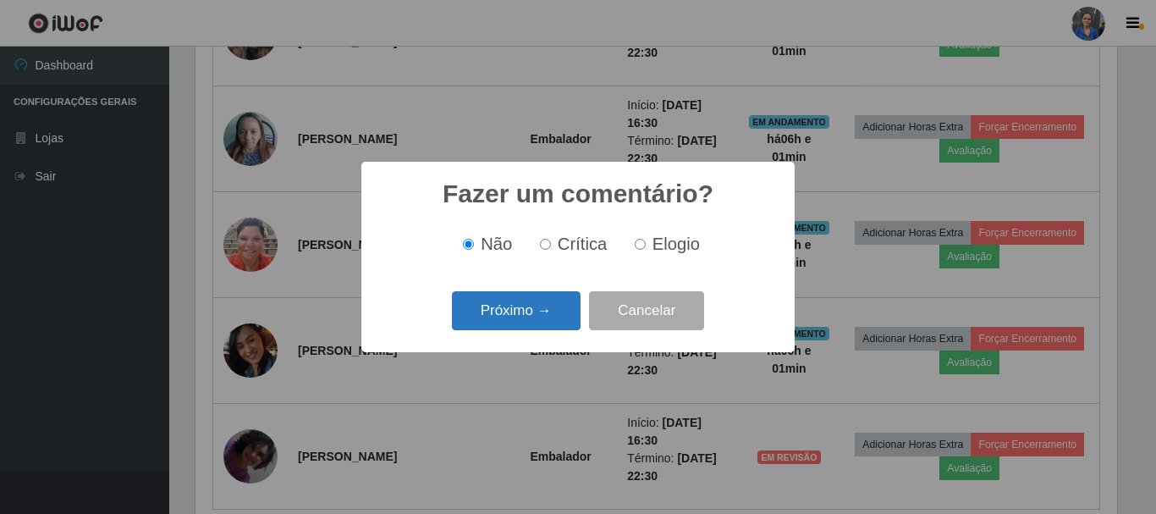
click at [543, 312] on button "Próximo →" at bounding box center [516, 311] width 129 height 40
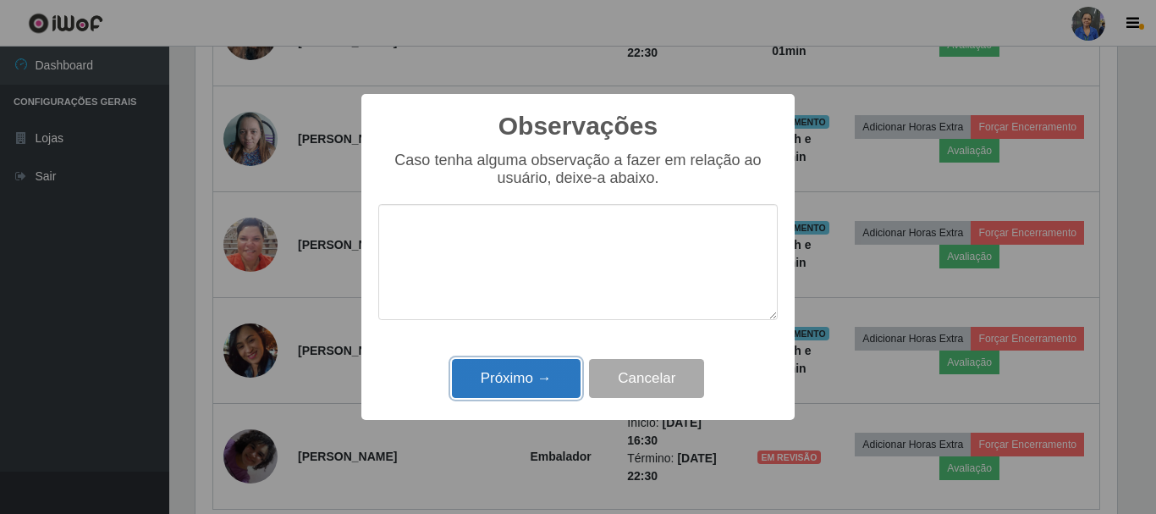
click at [539, 376] on button "Próximo →" at bounding box center [516, 379] width 129 height 40
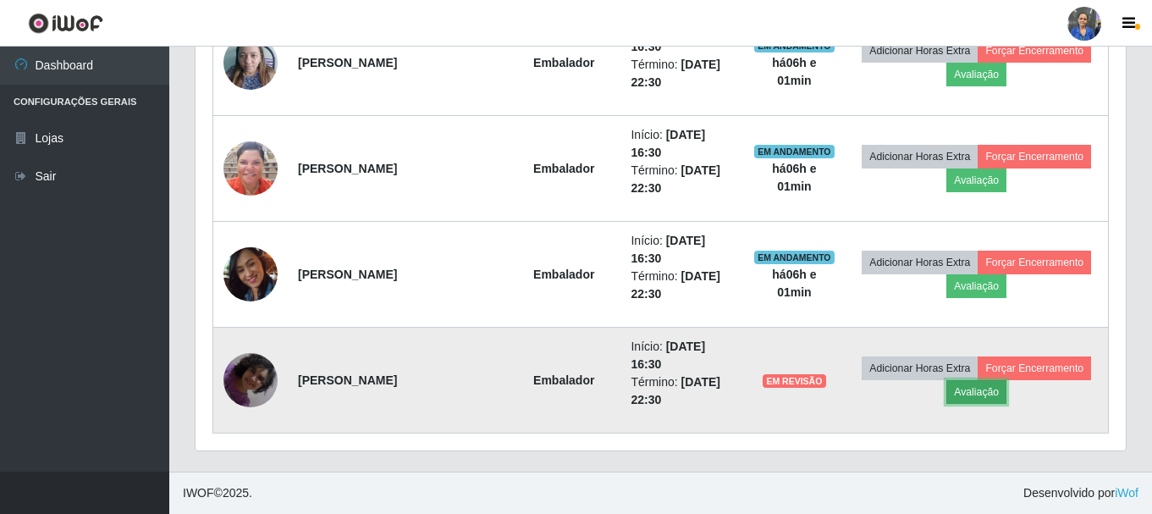
click at [987, 389] on button "Avaliação" at bounding box center [976, 392] width 60 height 24
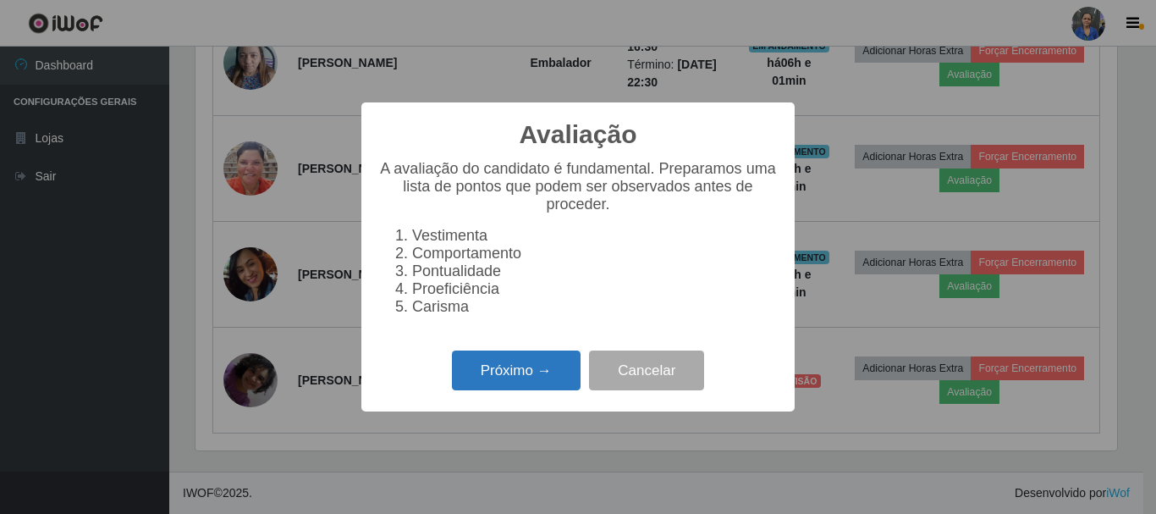
click at [491, 384] on button "Próximo →" at bounding box center [516, 370] width 129 height 40
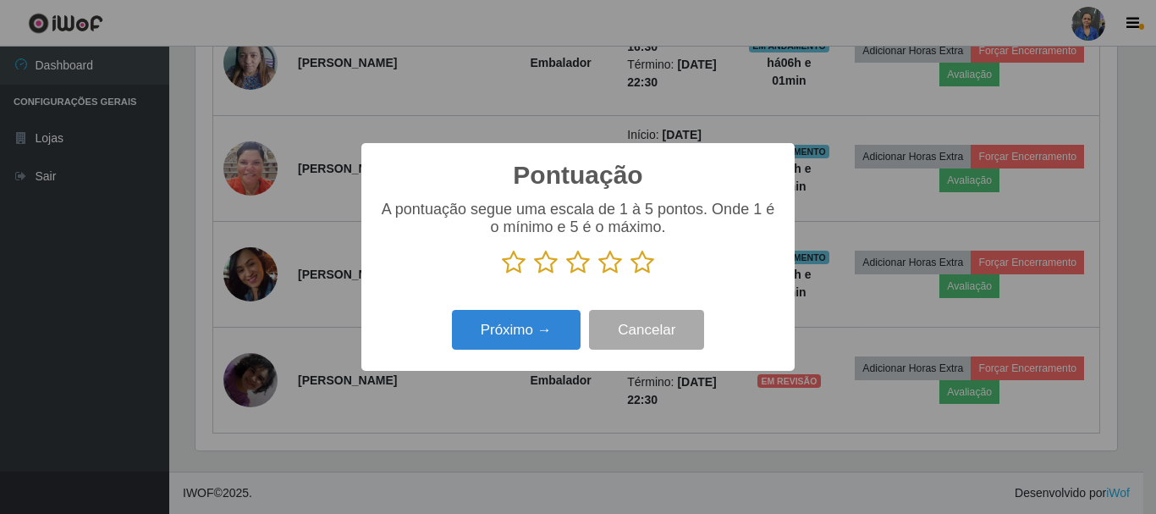
click at [641, 268] on icon at bounding box center [643, 262] width 24 height 25
click at [631, 275] on input "radio" at bounding box center [631, 275] width 0 height 0
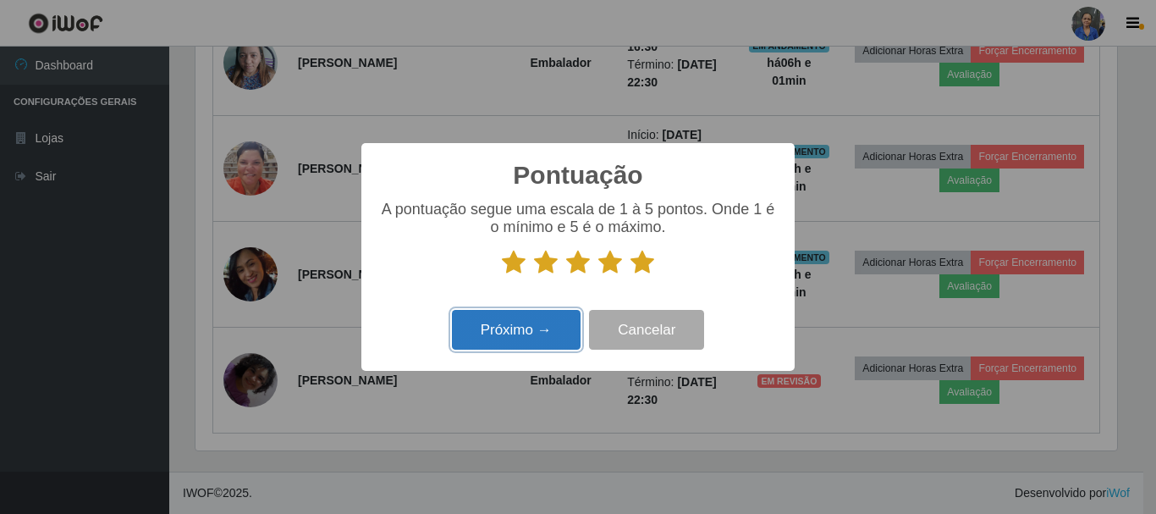
click at [521, 323] on button "Próximo →" at bounding box center [516, 330] width 129 height 40
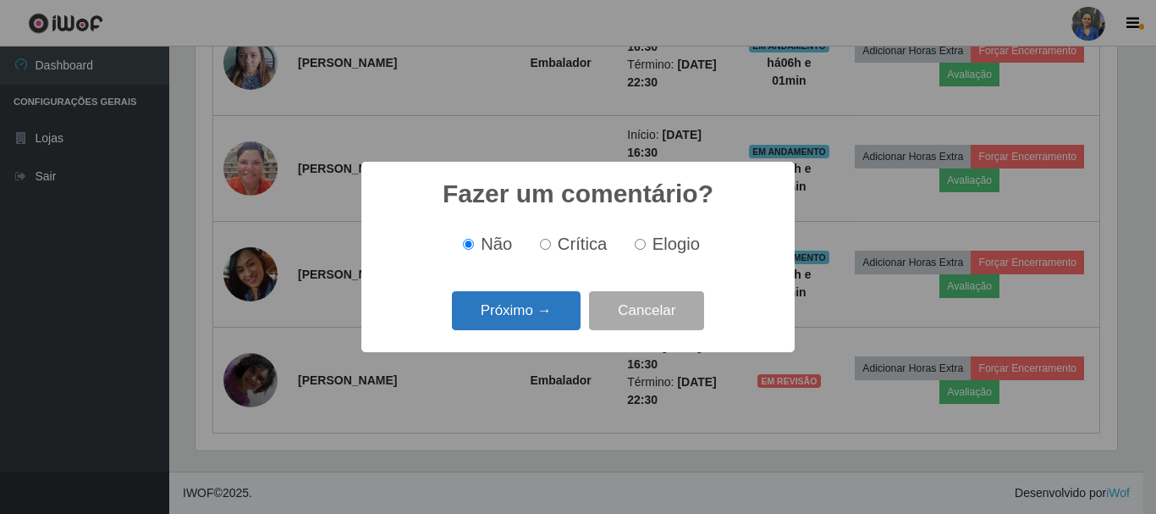
click at [510, 305] on button "Próximo →" at bounding box center [516, 311] width 129 height 40
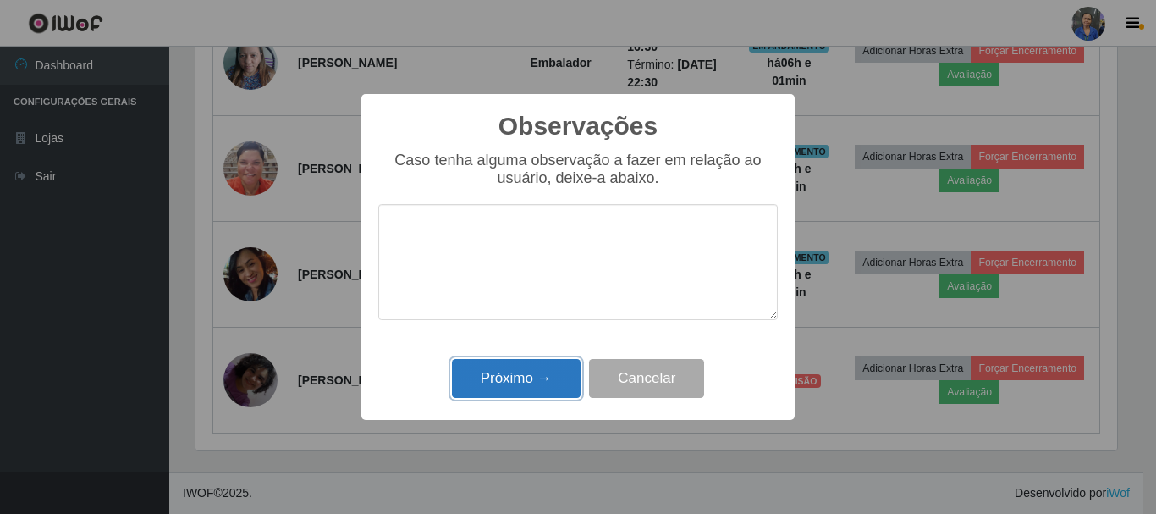
click at [529, 376] on button "Próximo →" at bounding box center [516, 379] width 129 height 40
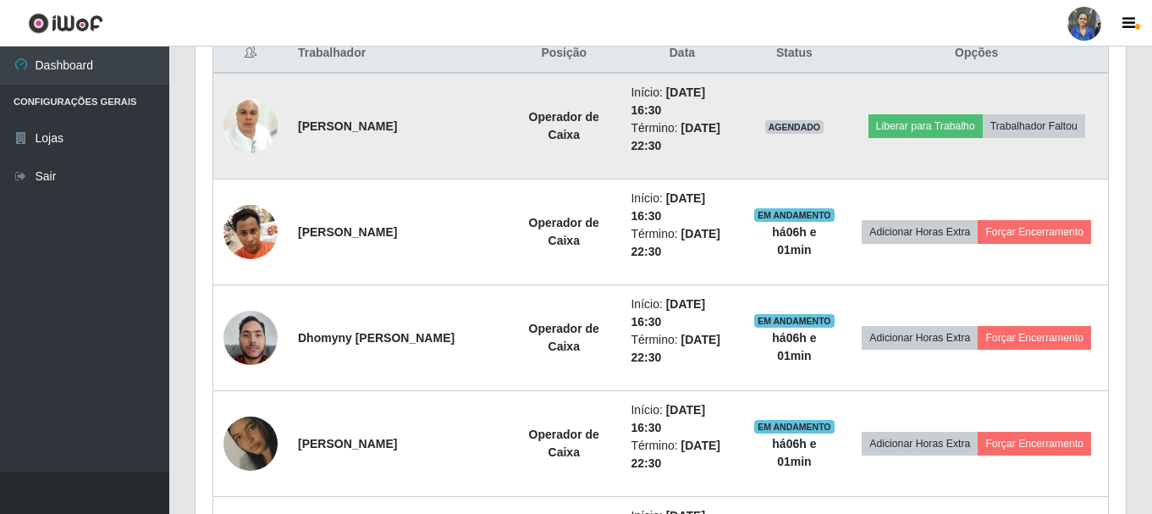
click at [273, 115] on img at bounding box center [250, 126] width 54 height 72
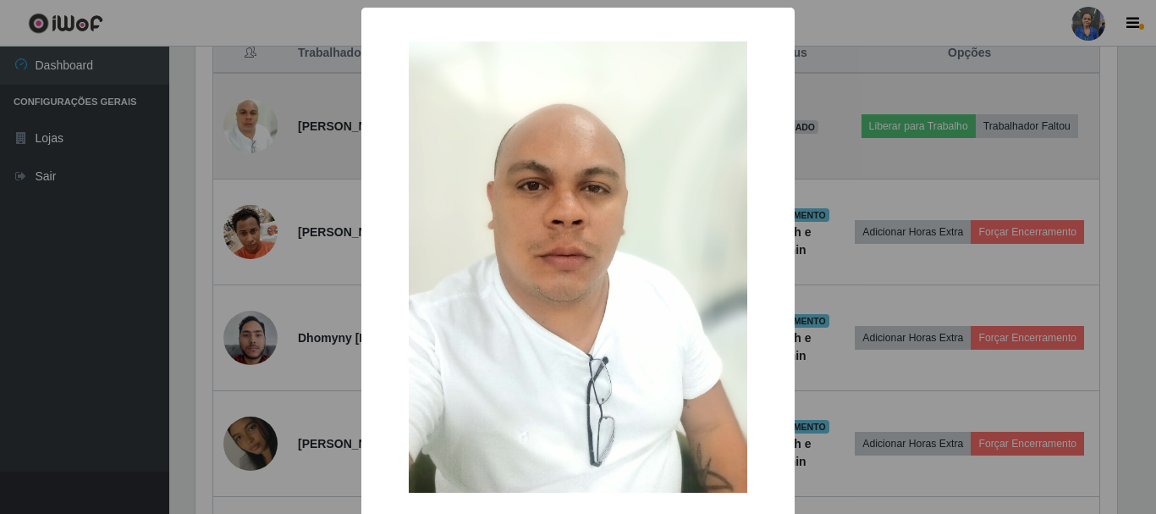
click at [273, 115] on div "× OK Cancel" at bounding box center [578, 257] width 1156 height 514
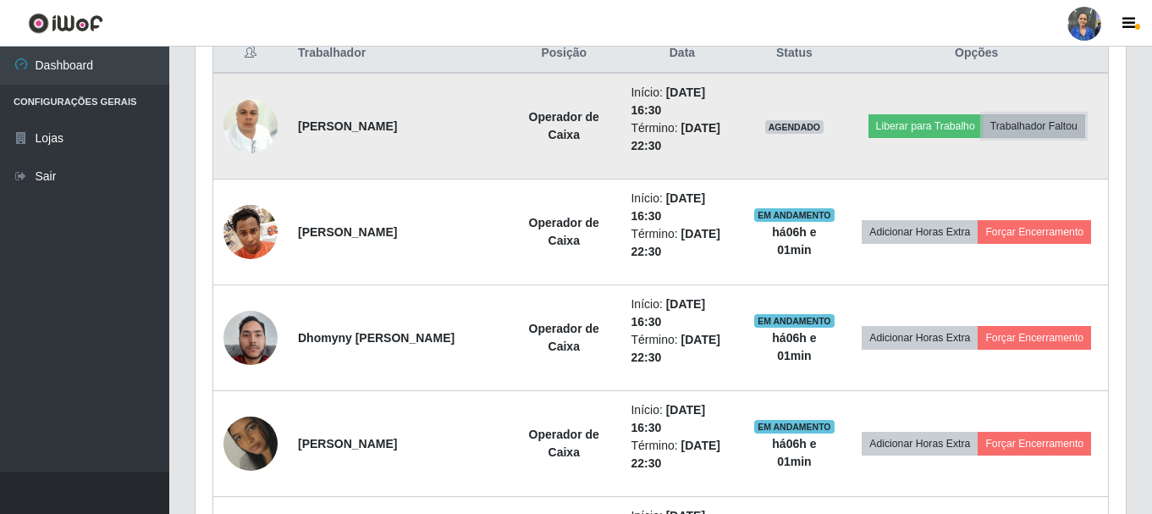
click at [1029, 125] on button "Trabalhador Faltou" at bounding box center [1034, 126] width 102 height 24
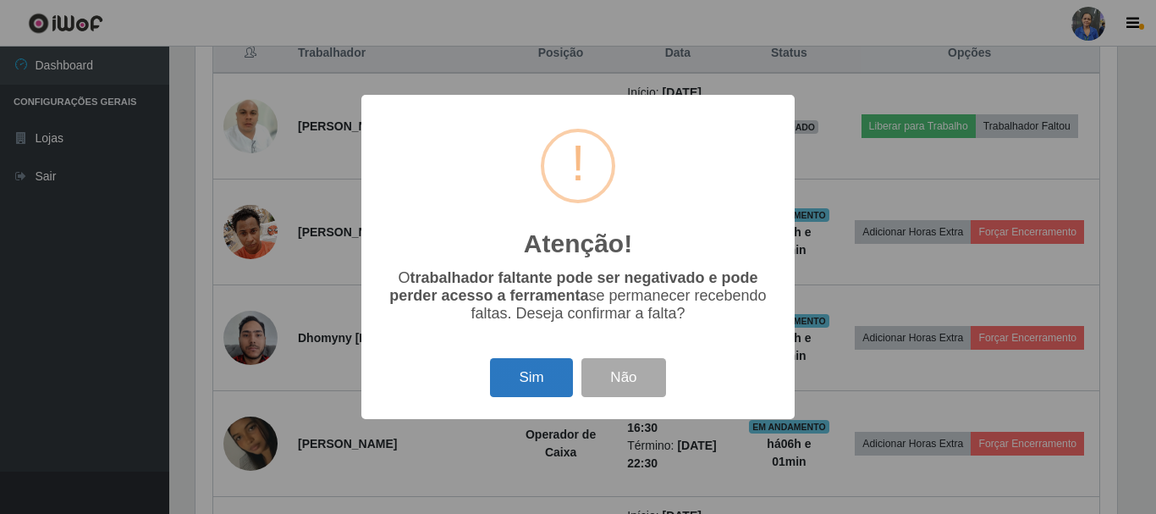
click at [533, 380] on button "Sim" at bounding box center [531, 378] width 82 height 40
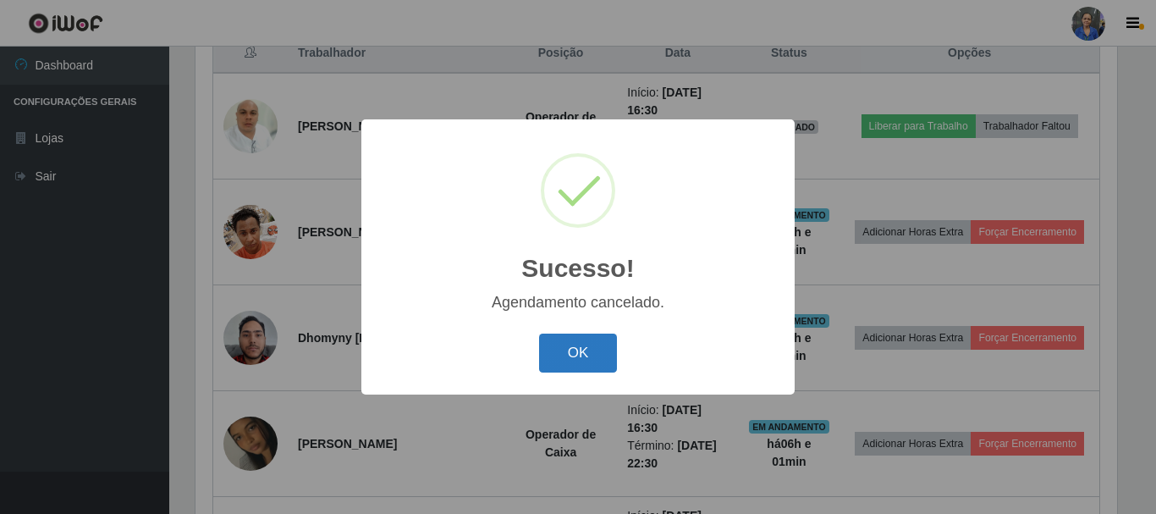
click at [581, 359] on button "OK" at bounding box center [578, 354] width 79 height 40
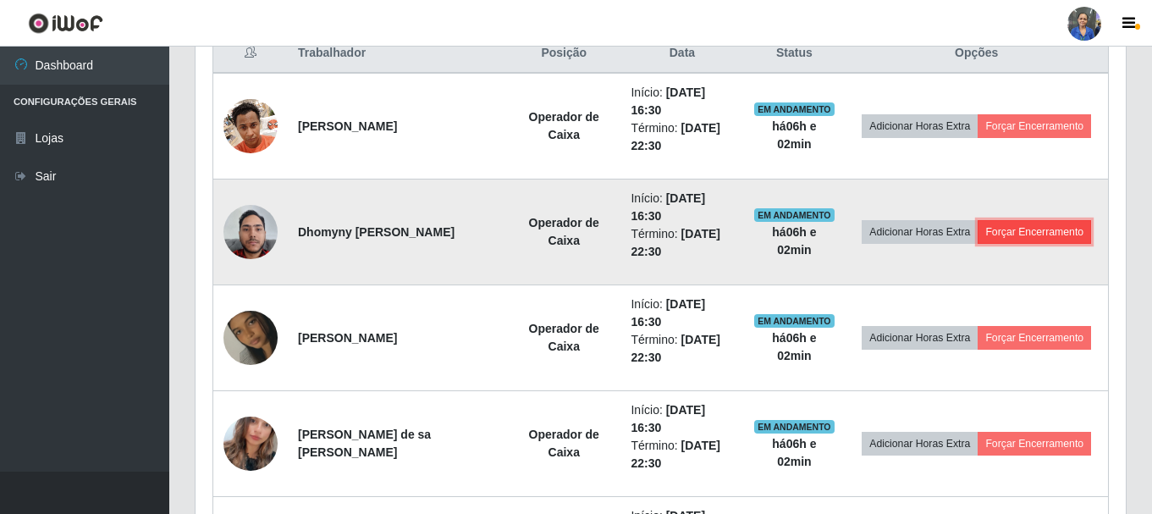
click at [1051, 240] on button "Forçar Encerramento" at bounding box center [1034, 232] width 113 height 24
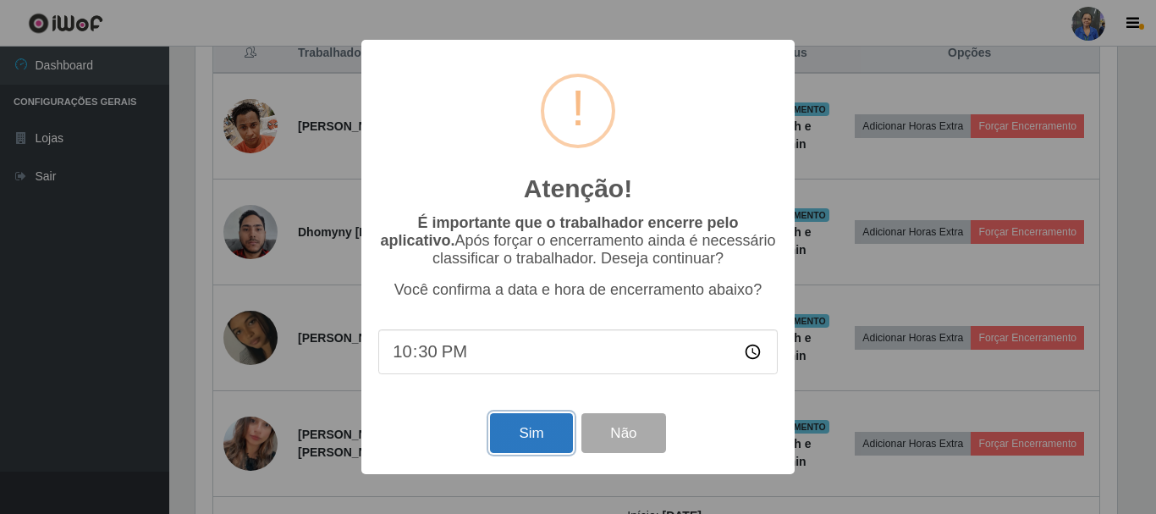
click at [535, 441] on button "Sim" at bounding box center [531, 433] width 82 height 40
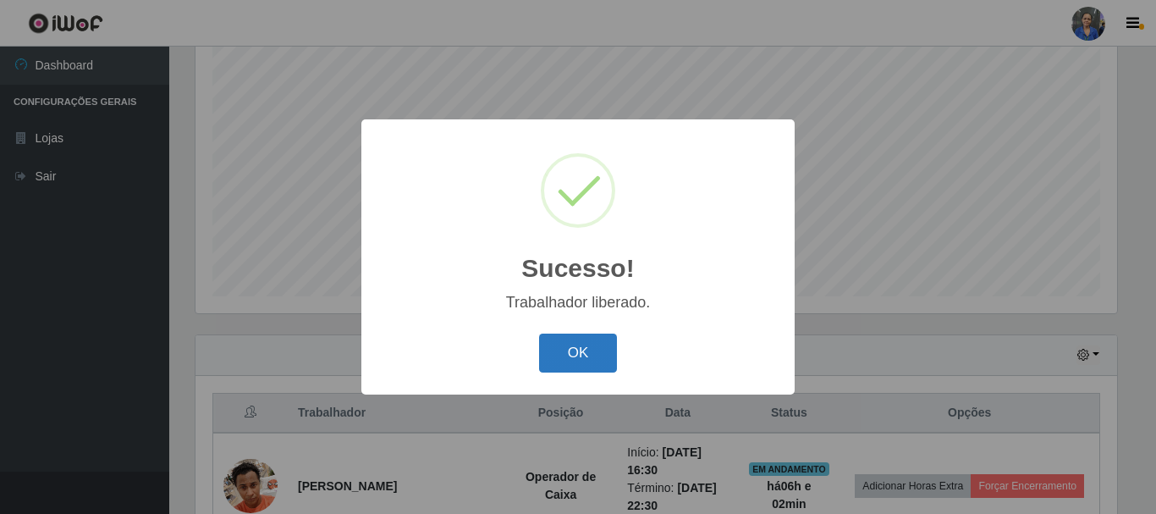
click at [579, 347] on button "OK" at bounding box center [578, 354] width 79 height 40
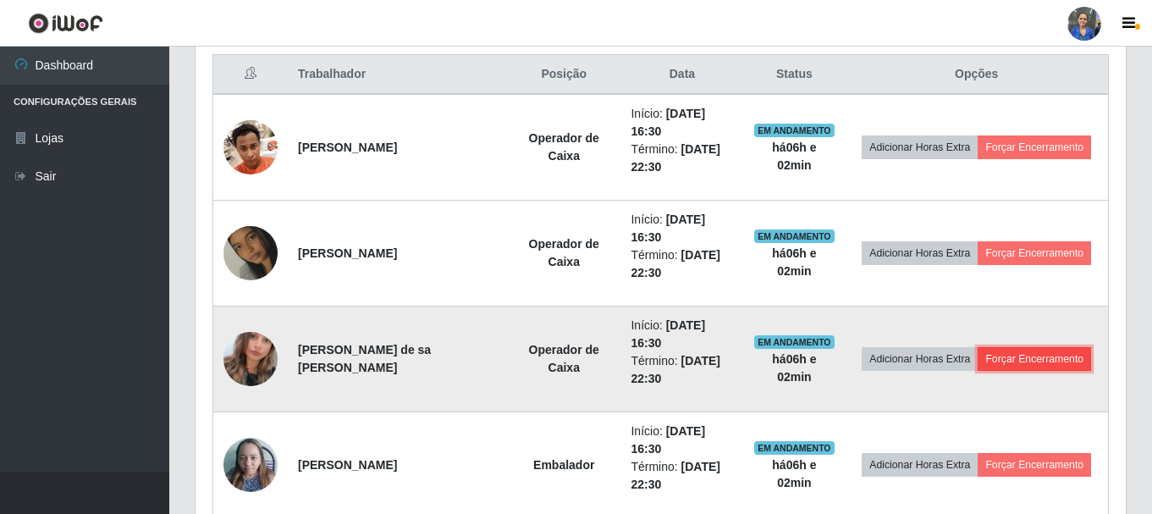
click at [1001, 351] on button "Forçar Encerramento" at bounding box center [1034, 359] width 113 height 24
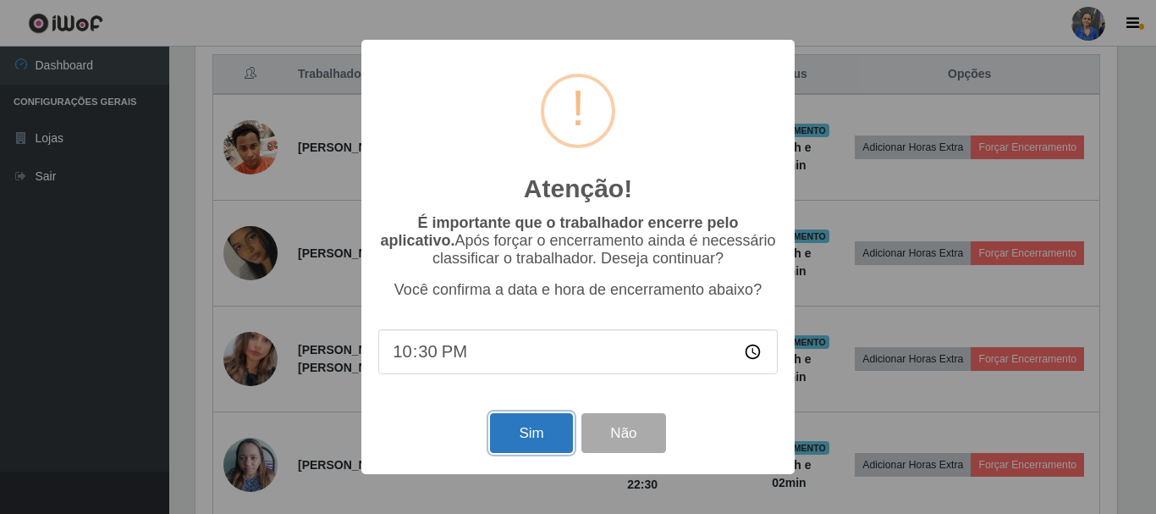
click at [538, 441] on button "Sim" at bounding box center [531, 433] width 82 height 40
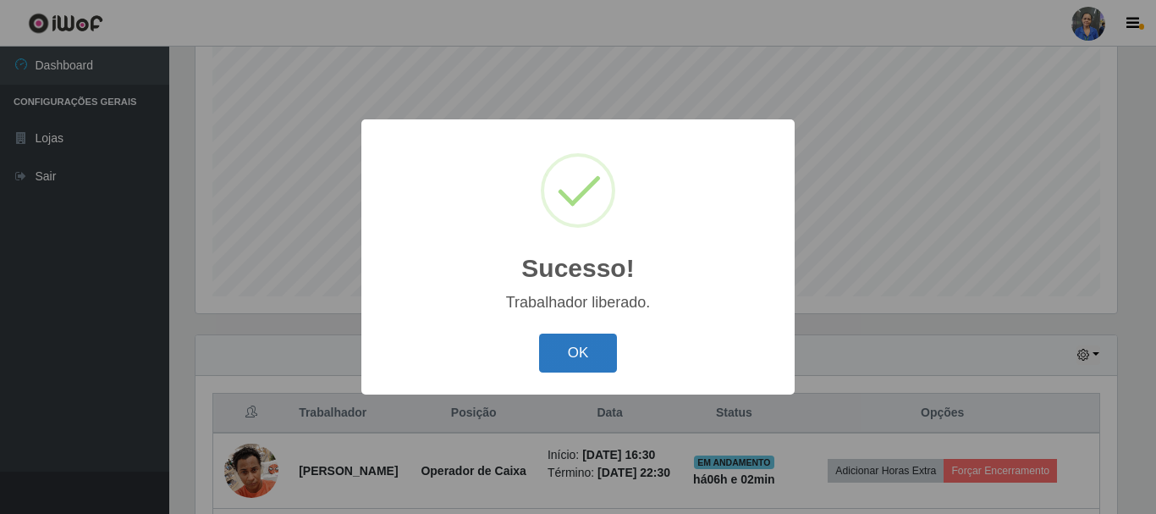
click at [585, 350] on button "OK" at bounding box center [578, 354] width 79 height 40
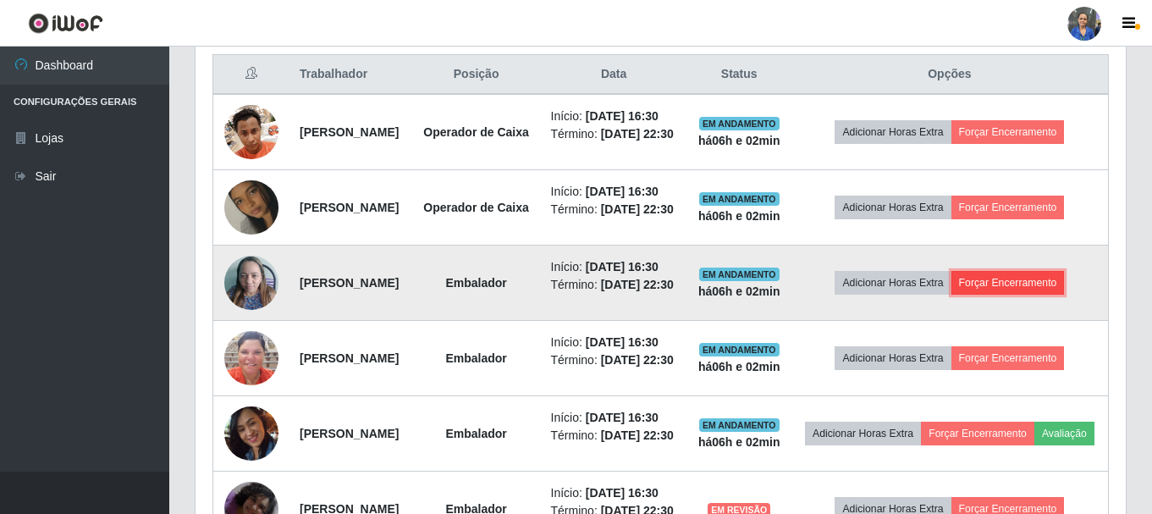
click at [1052, 295] on button "Forçar Encerramento" at bounding box center [1008, 283] width 113 height 24
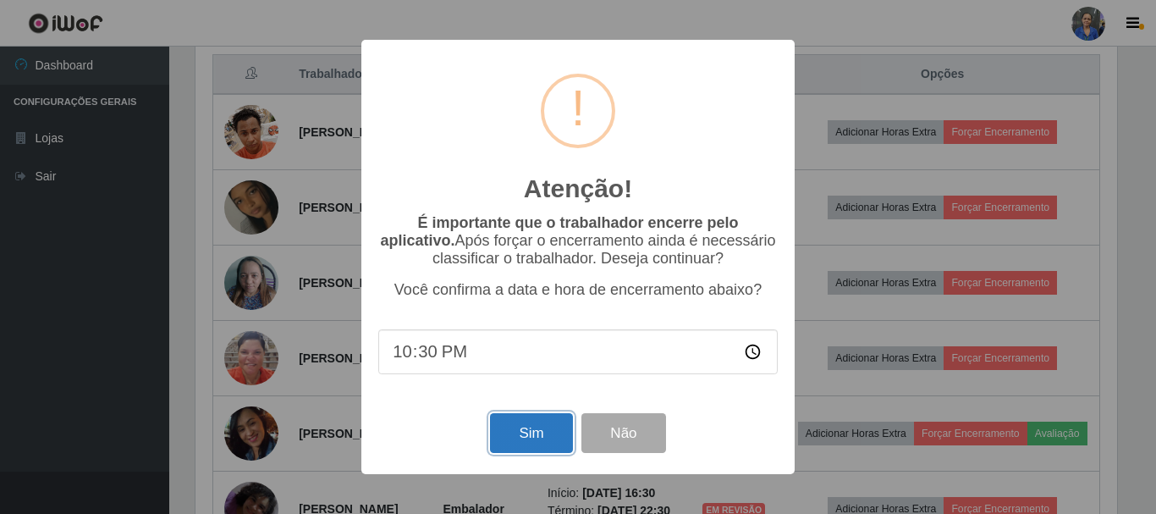
click at [503, 441] on button "Sim" at bounding box center [531, 433] width 82 height 40
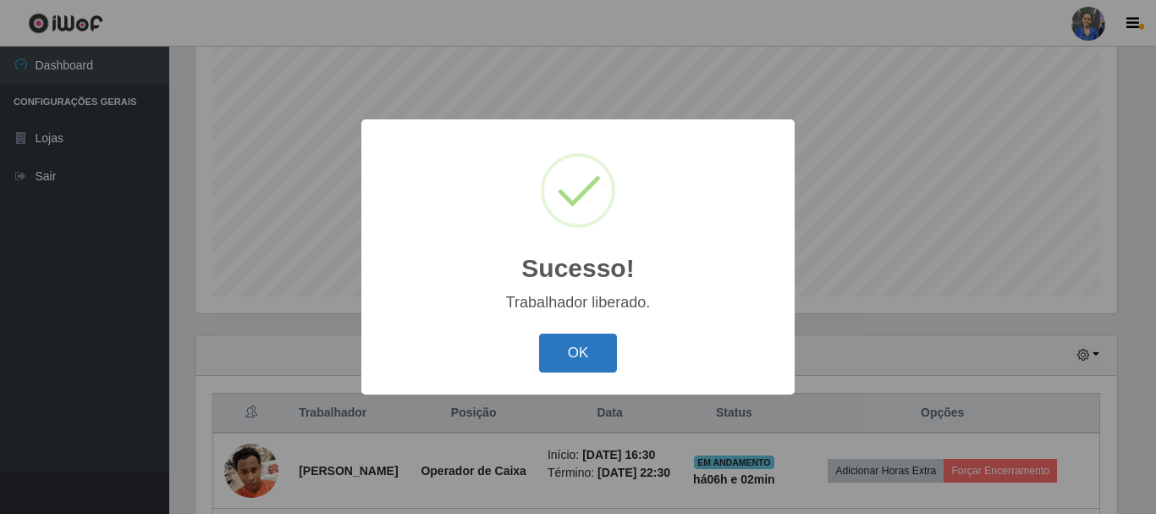
click at [583, 366] on button "OK" at bounding box center [578, 354] width 79 height 40
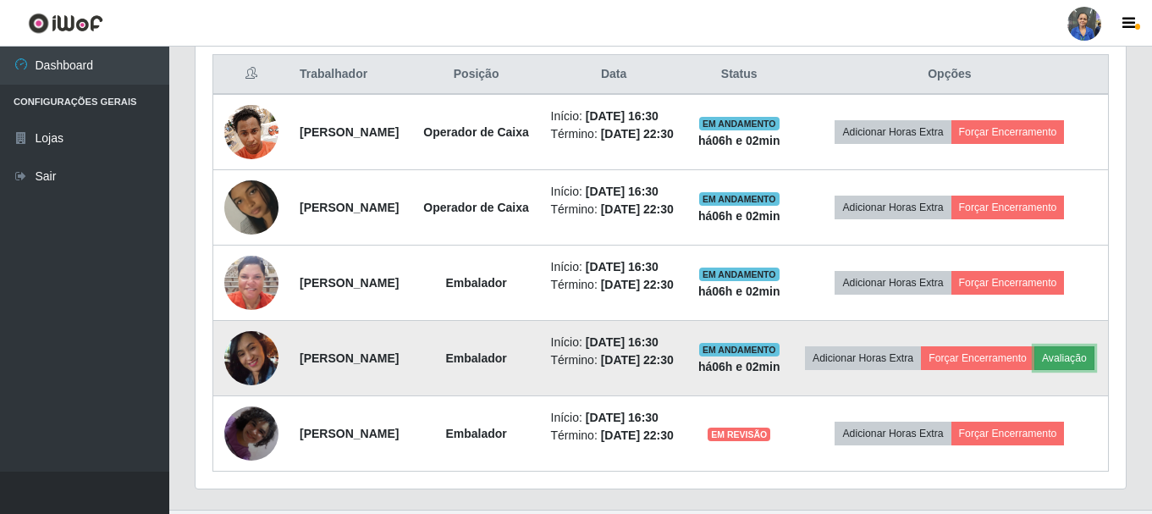
click at [1035, 370] on button "Avaliação" at bounding box center [1065, 358] width 60 height 24
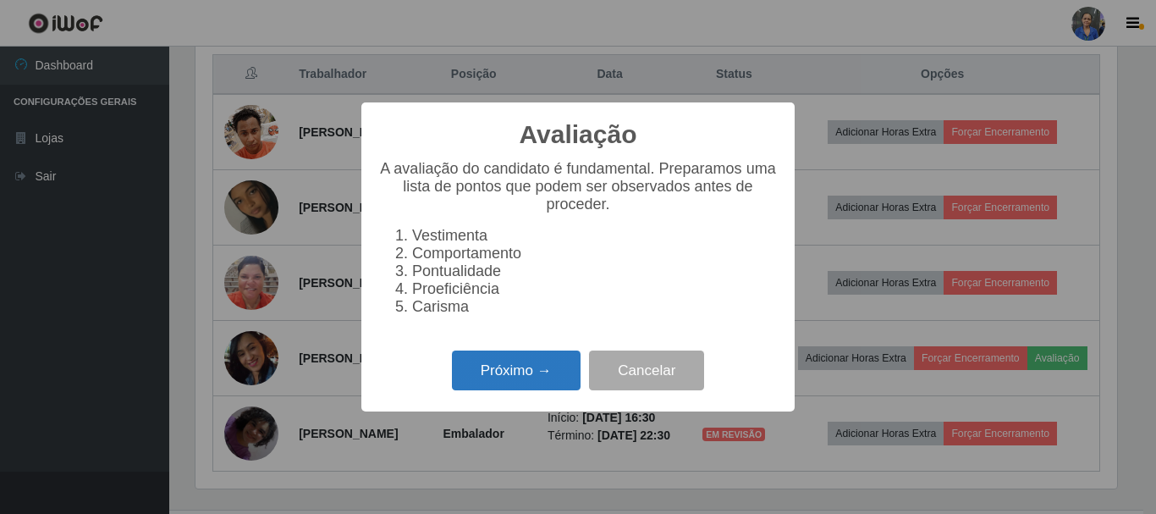
click at [557, 383] on button "Próximo →" at bounding box center [516, 370] width 129 height 40
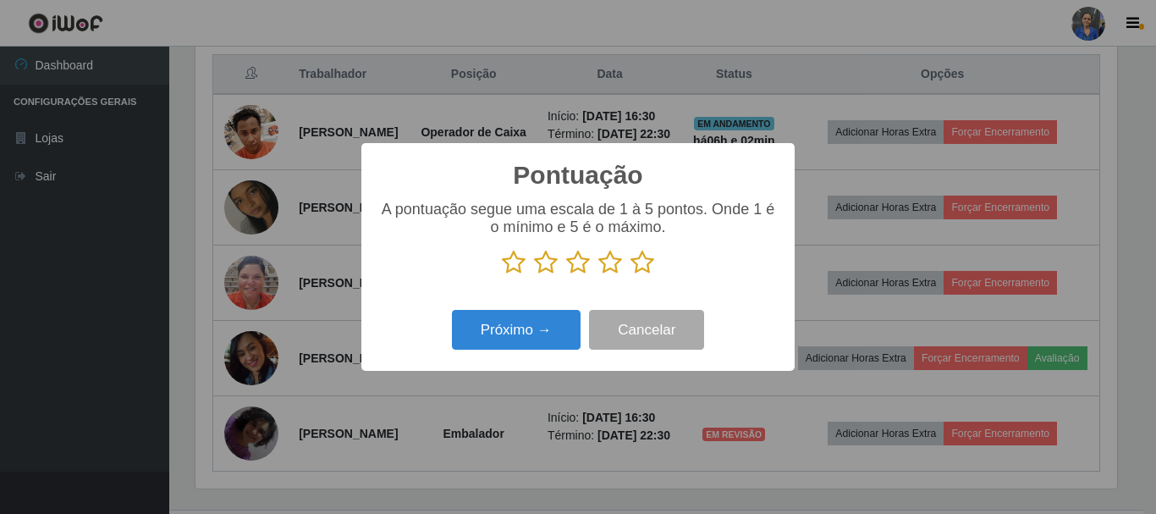
click at [639, 266] on icon at bounding box center [643, 262] width 24 height 25
click at [631, 275] on input "radio" at bounding box center [631, 275] width 0 height 0
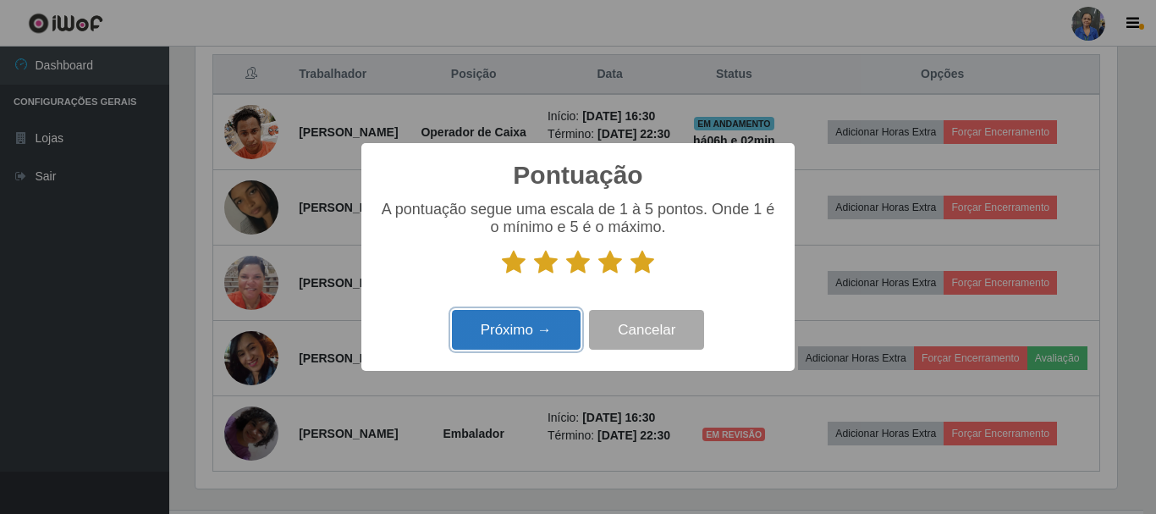
click at [553, 344] on button "Próximo →" at bounding box center [516, 330] width 129 height 40
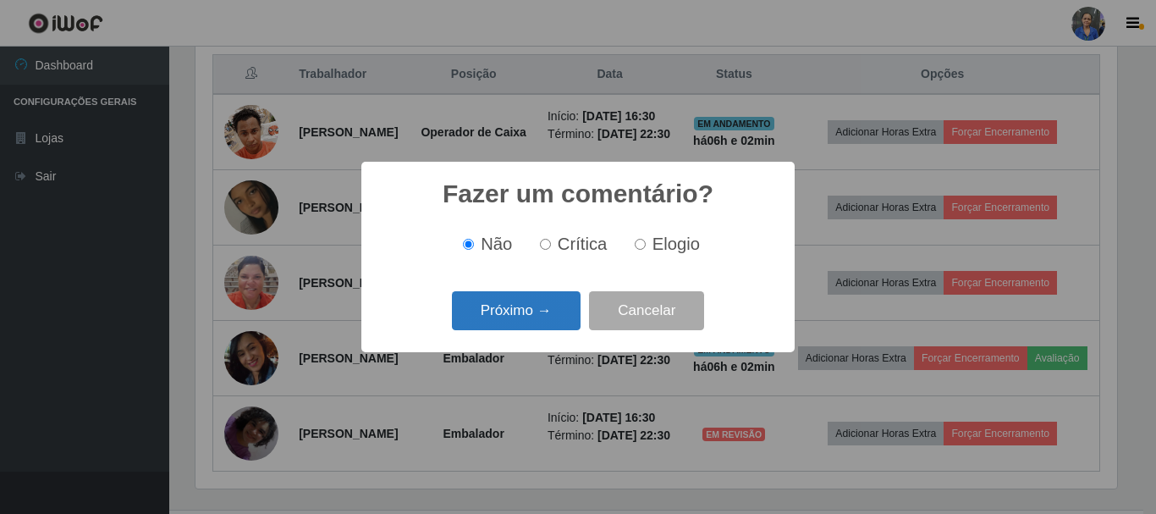
click at [533, 311] on button "Próximo →" at bounding box center [516, 311] width 129 height 40
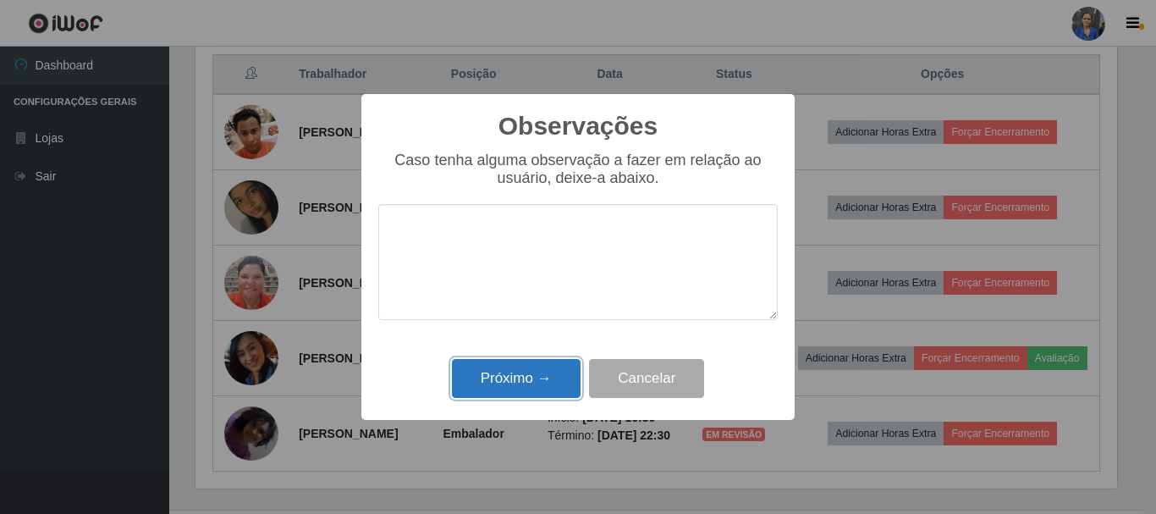
click at [531, 370] on button "Próximo →" at bounding box center [516, 379] width 129 height 40
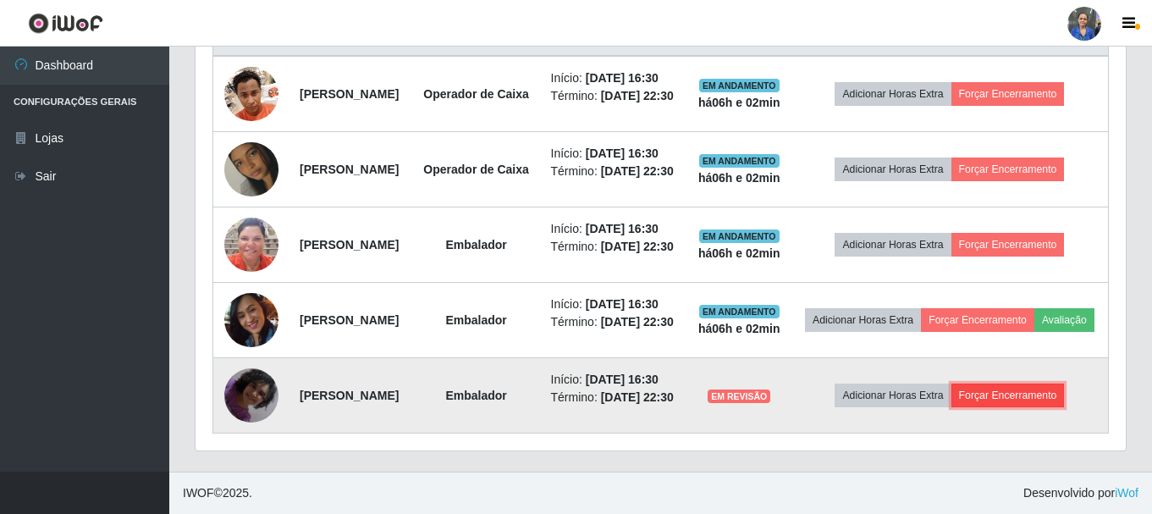
click at [991, 385] on button "Forçar Encerramento" at bounding box center [1008, 396] width 113 height 24
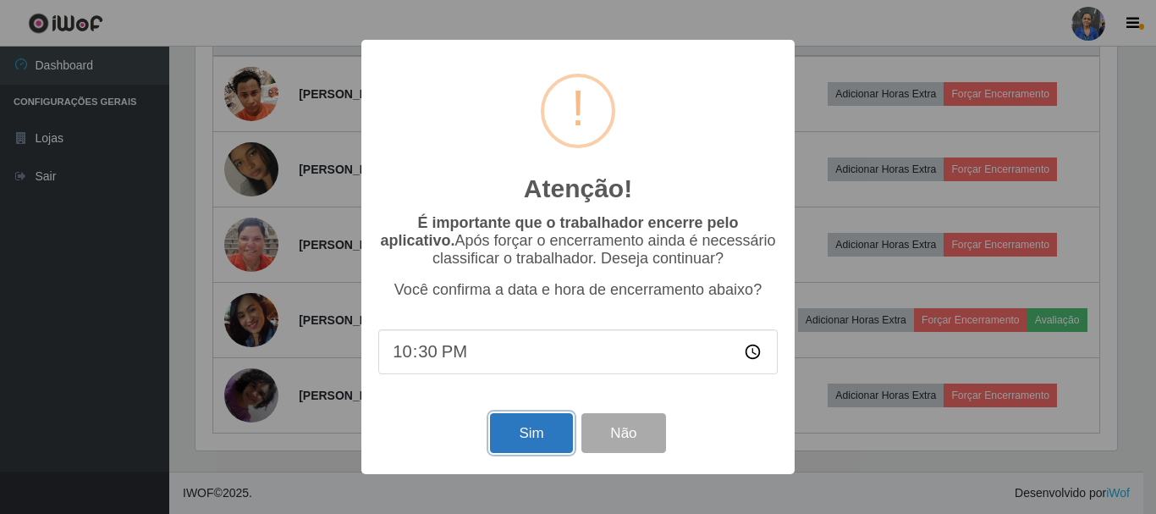
drag, startPoint x: 536, startPoint y: 444, endPoint x: 584, endPoint y: 355, distance: 101.1
click at [536, 443] on button "Sim" at bounding box center [531, 433] width 82 height 40
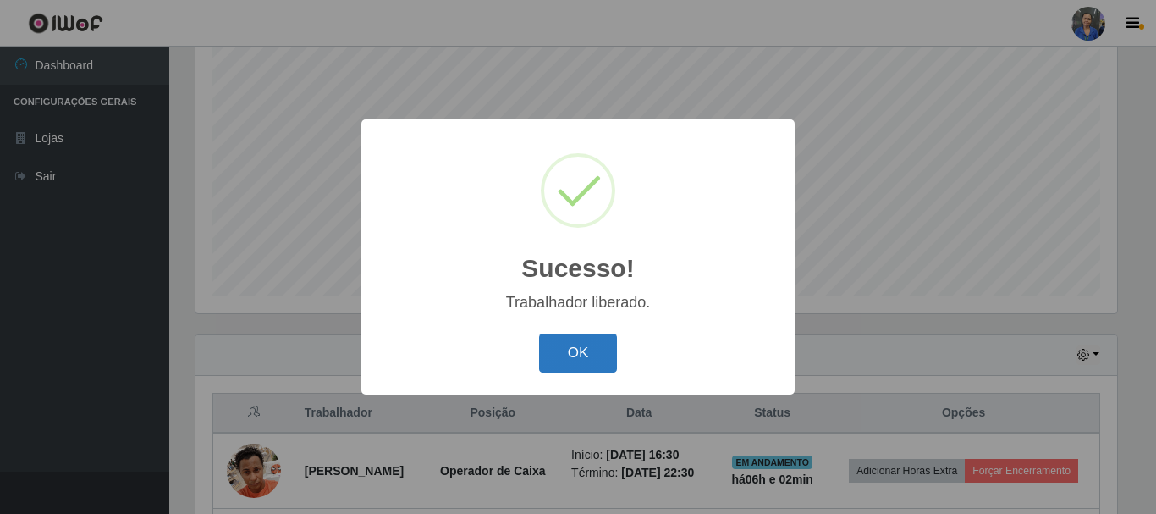
click at [576, 357] on button "OK" at bounding box center [578, 354] width 79 height 40
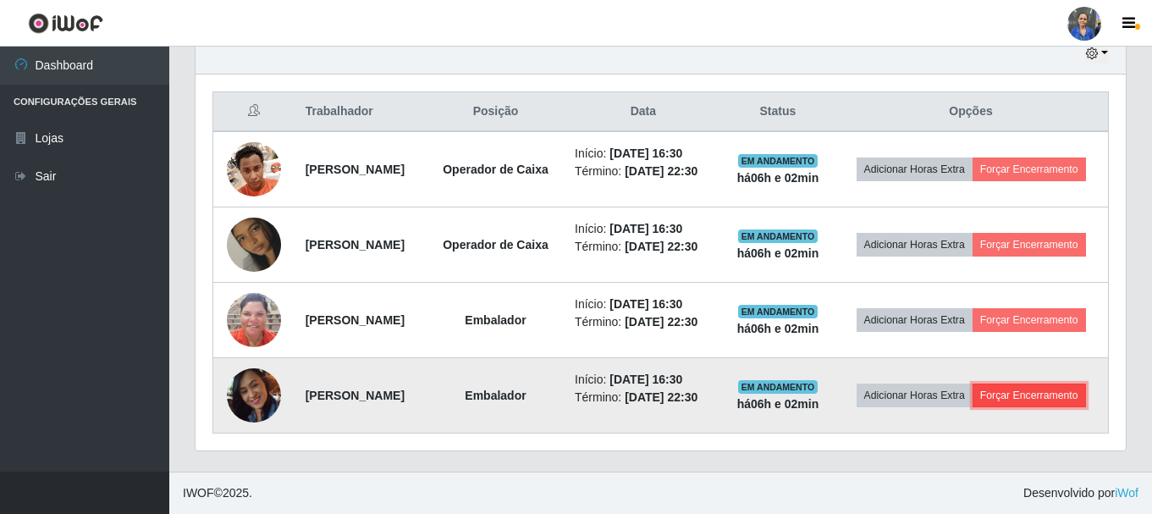
click at [973, 407] on button "Forçar Encerramento" at bounding box center [1029, 396] width 113 height 24
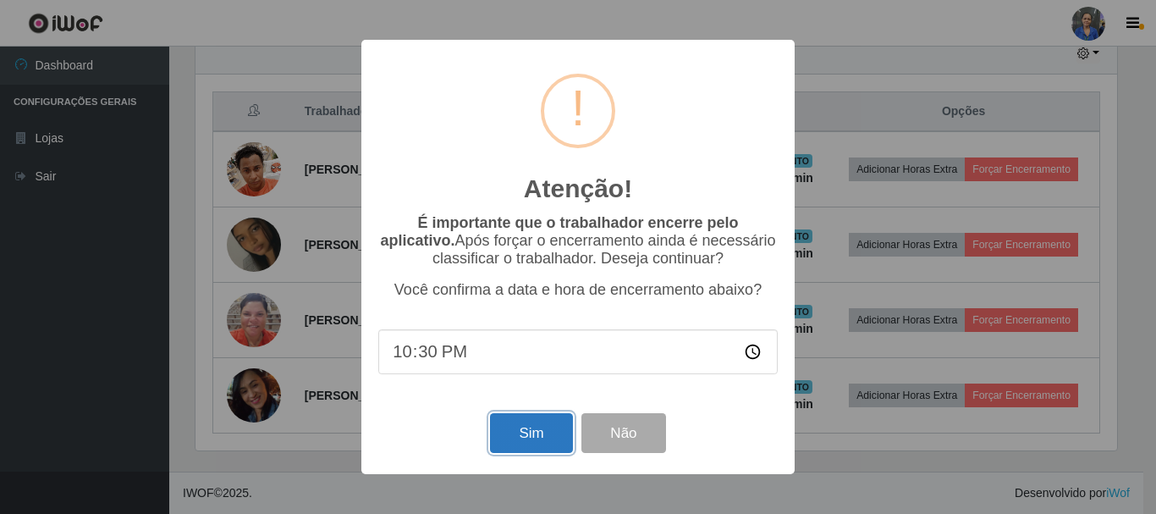
click at [509, 424] on button "Sim" at bounding box center [531, 433] width 82 height 40
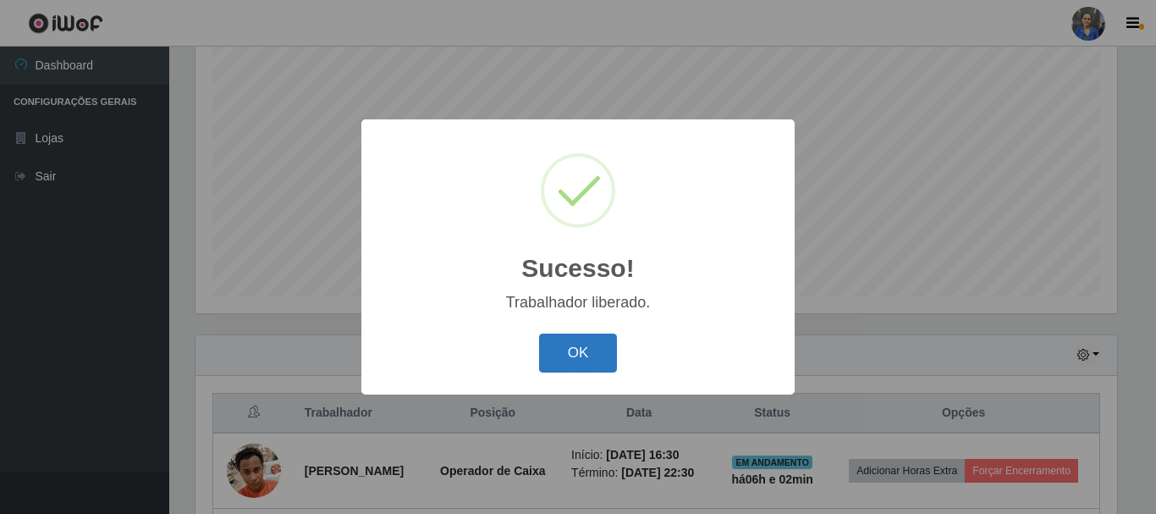
click at [551, 349] on button "OK" at bounding box center [578, 354] width 79 height 40
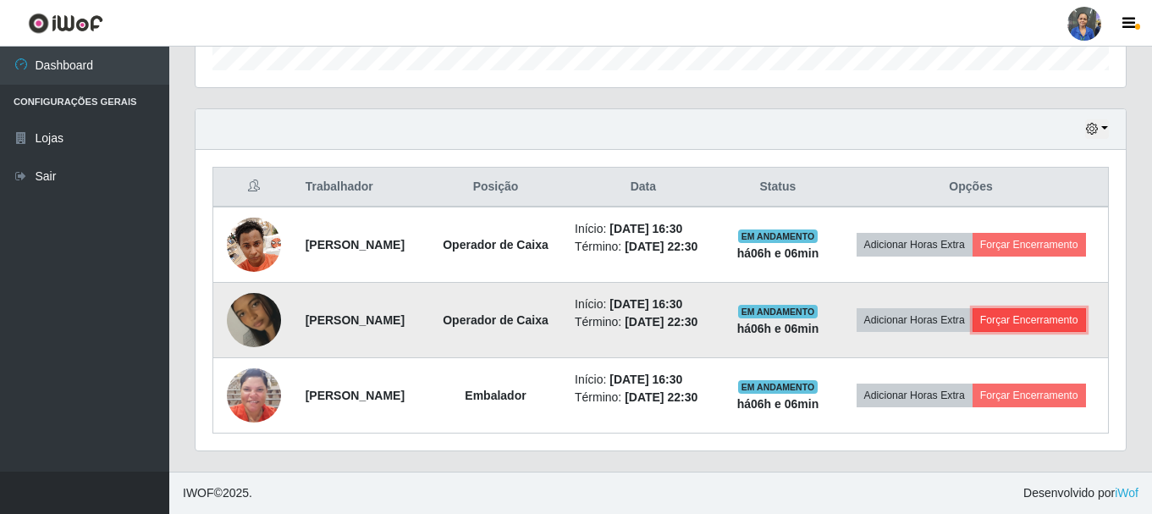
click at [1026, 319] on button "Forçar Encerramento" at bounding box center [1029, 320] width 113 height 24
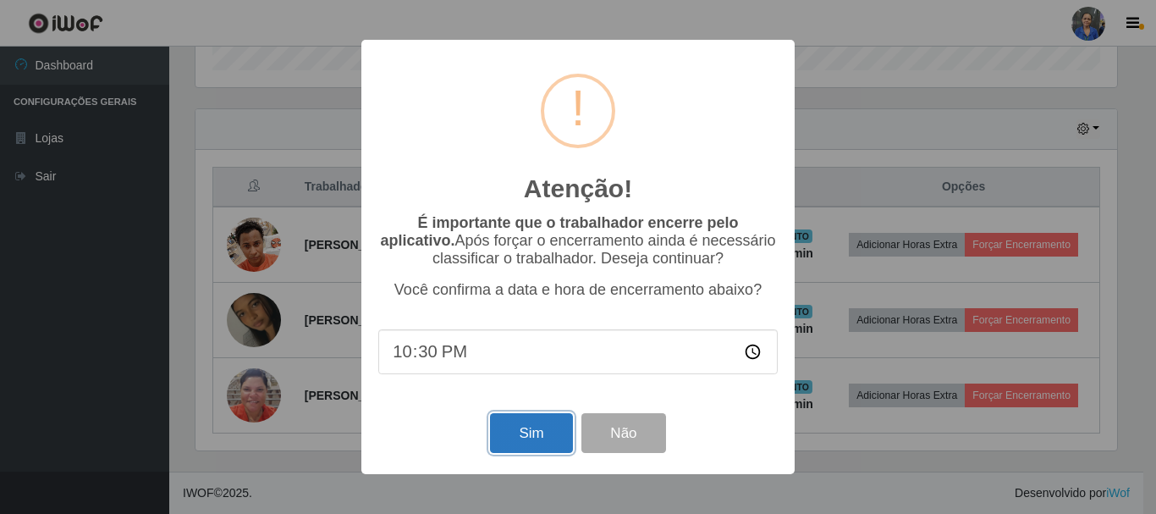
click at [515, 429] on button "Sim" at bounding box center [531, 433] width 82 height 40
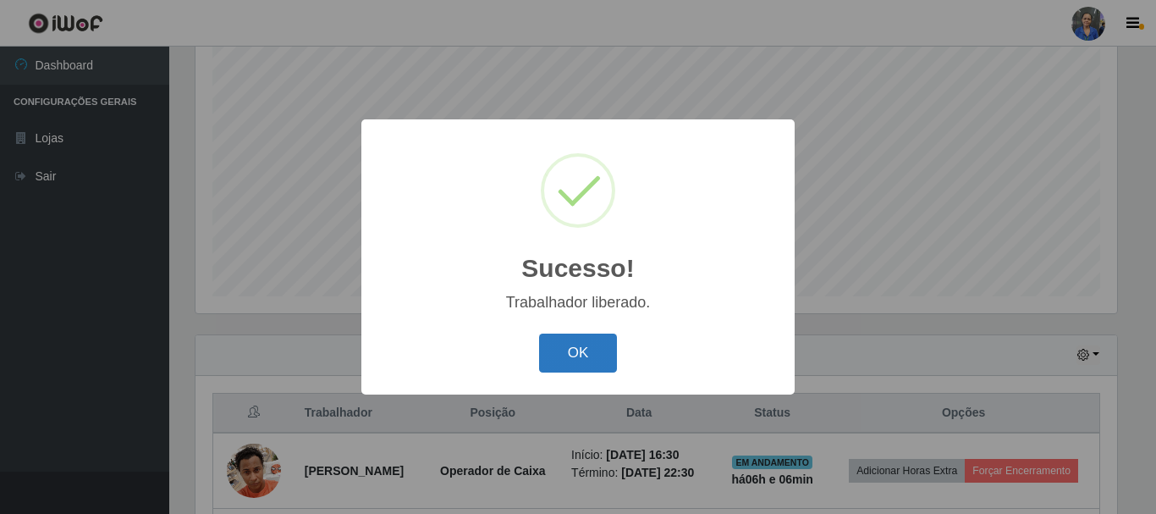
click at [588, 354] on button "OK" at bounding box center [578, 354] width 79 height 40
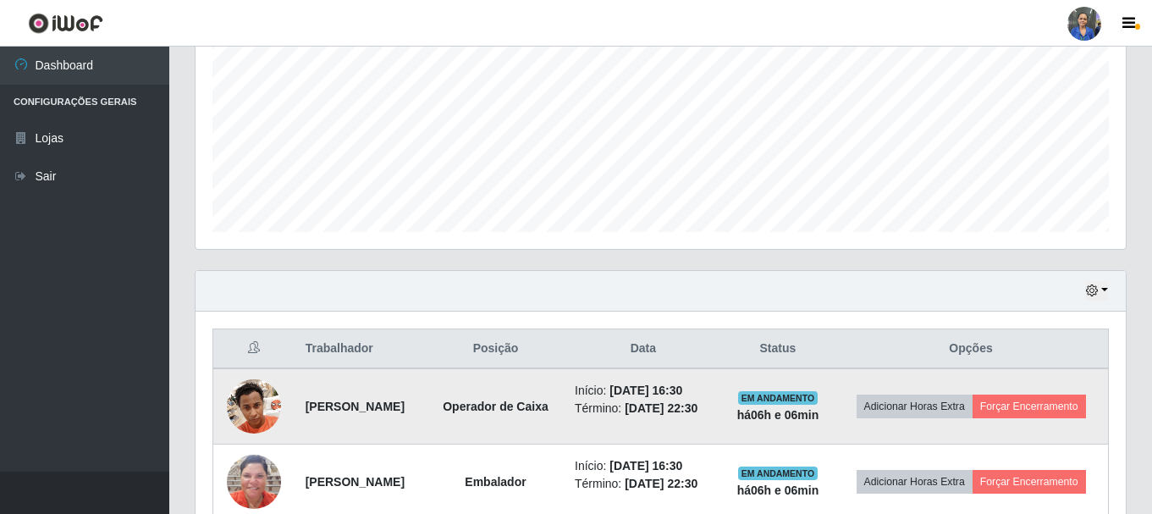
scroll to position [460, 0]
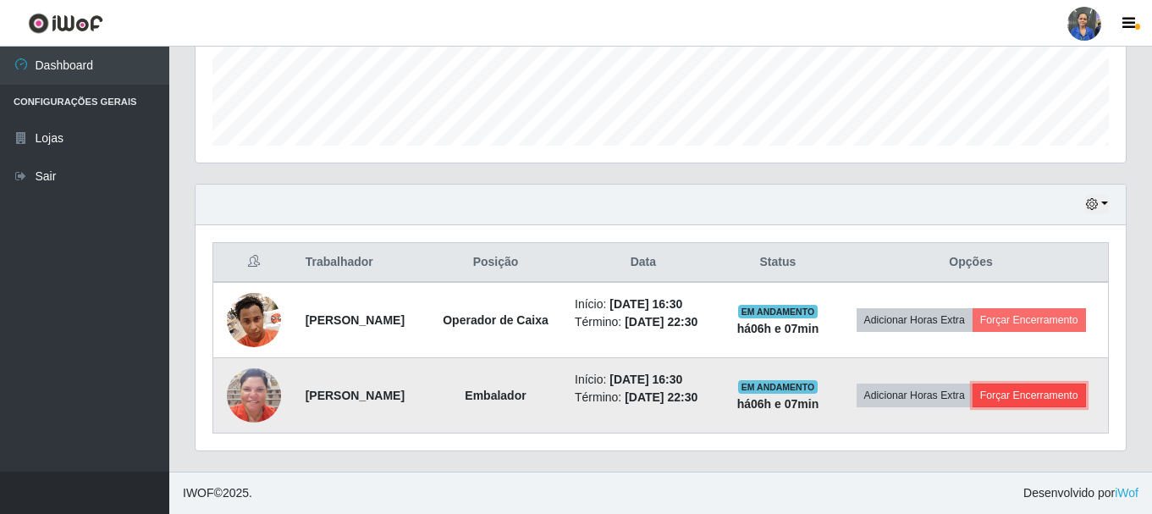
click at [1024, 394] on button "Forçar Encerramento" at bounding box center [1029, 396] width 113 height 24
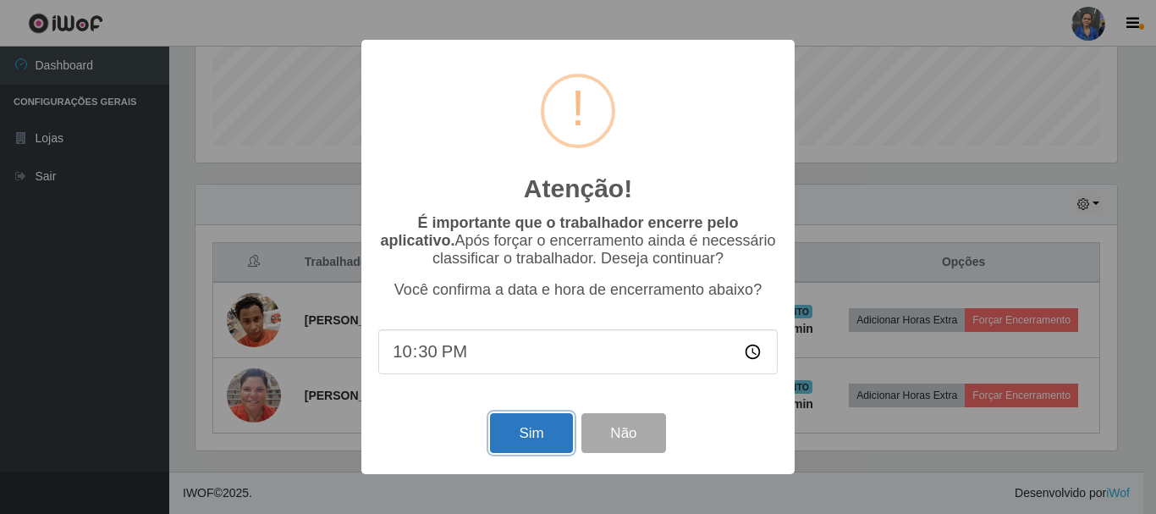
click at [527, 443] on button "Sim" at bounding box center [531, 433] width 82 height 40
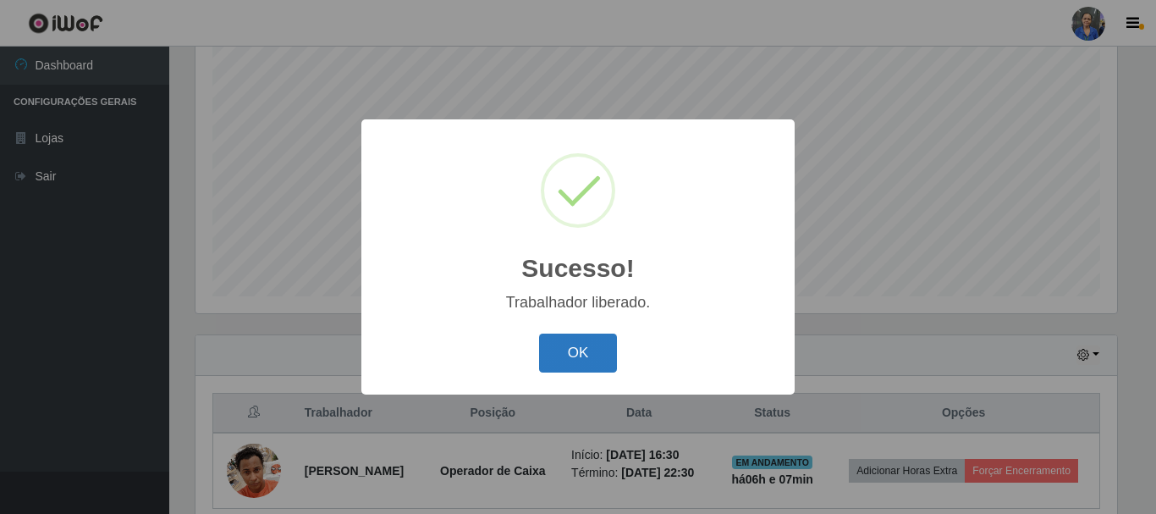
click at [588, 348] on button "OK" at bounding box center [578, 354] width 79 height 40
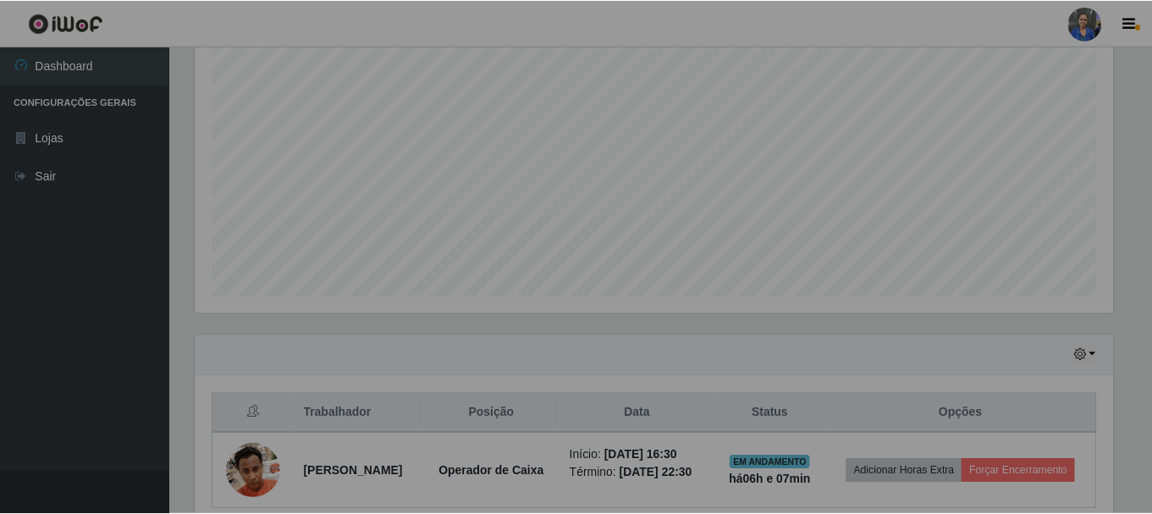
scroll to position [351, 930]
